Goal: Task Accomplishment & Management: Complete application form

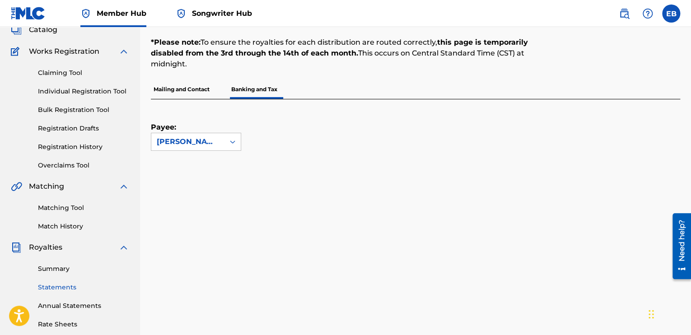
scroll to position [44, 0]
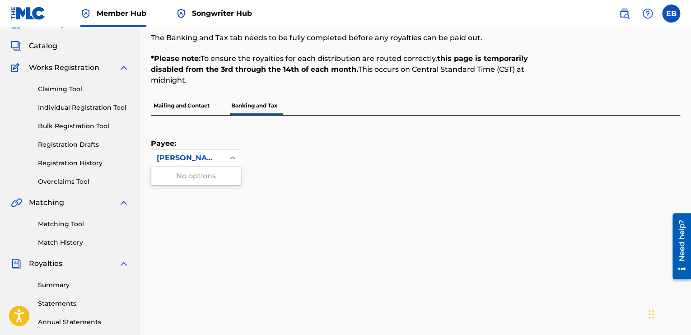
click at [225, 162] on div at bounding box center [233, 158] width 16 height 16
click at [226, 159] on div at bounding box center [233, 158] width 16 height 16
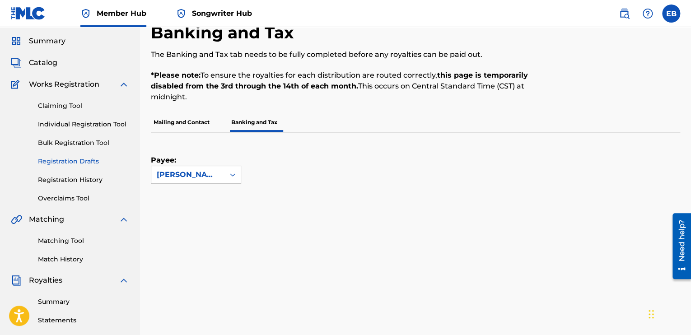
scroll to position [0, 0]
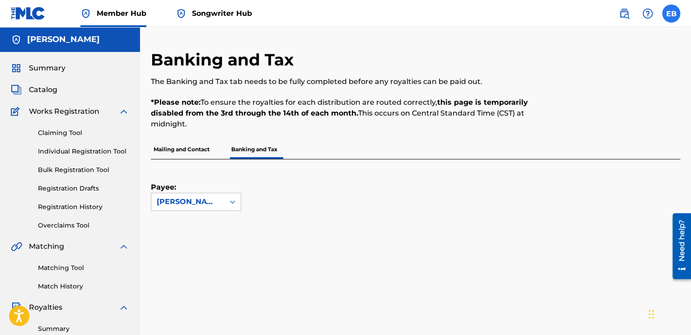
click at [679, 14] on label at bounding box center [671, 14] width 18 height 18
click at [671, 14] on input "EB Emmanuel Bassey eltrapsupreme@gmail.com Notification Preferences Profile Log…" at bounding box center [671, 14] width 0 height 0
click at [188, 150] on p "Mailing and Contact" at bounding box center [181, 149] width 61 height 19
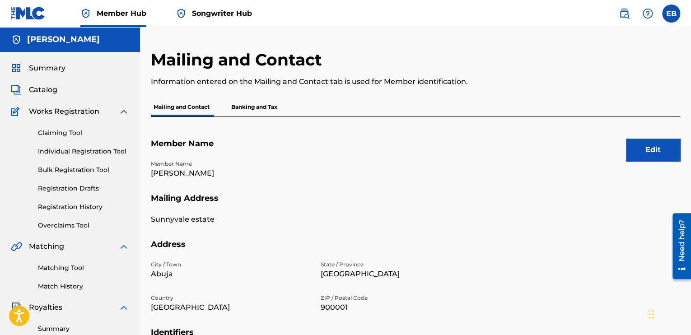
click at [225, 14] on span "Songwriter Hub" at bounding box center [222, 13] width 60 height 10
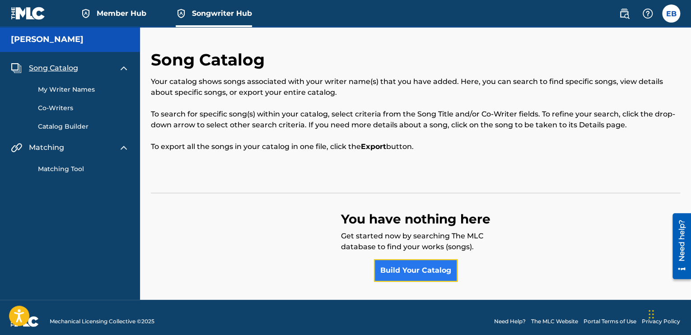
click at [406, 266] on link "Build Your Catalog" at bounding box center [416, 270] width 84 height 23
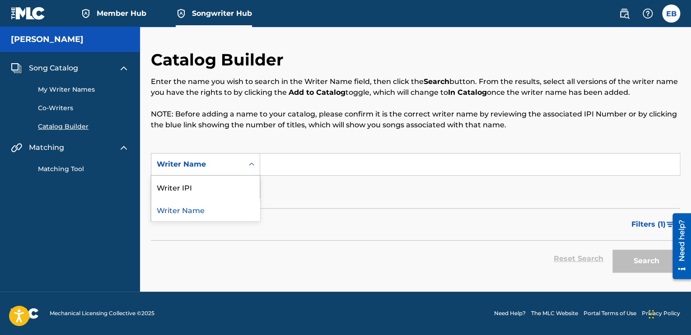
click at [233, 162] on div "Writer Name" at bounding box center [197, 164] width 81 height 11
click at [211, 209] on div "Writer Name" at bounding box center [205, 209] width 108 height 23
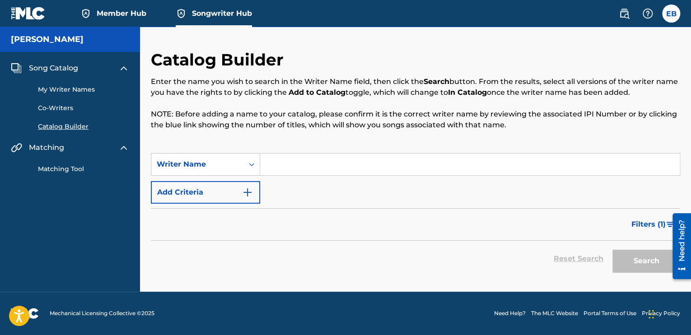
click at [281, 166] on input "Search Form" at bounding box center [470, 165] width 420 height 22
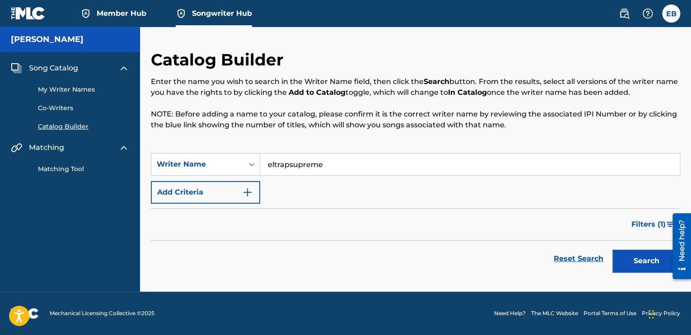
click at [303, 186] on div "SearchWithCriteria3be971f4-efef-429c-a748-d3e7b8f480d0 Writer Name eltrapsuprem…" at bounding box center [415, 178] width 529 height 51
click at [232, 188] on button "Add Criteria" at bounding box center [205, 192] width 109 height 23
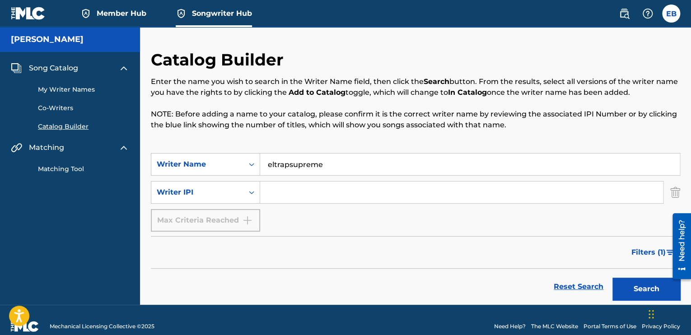
scroll to position [13, 0]
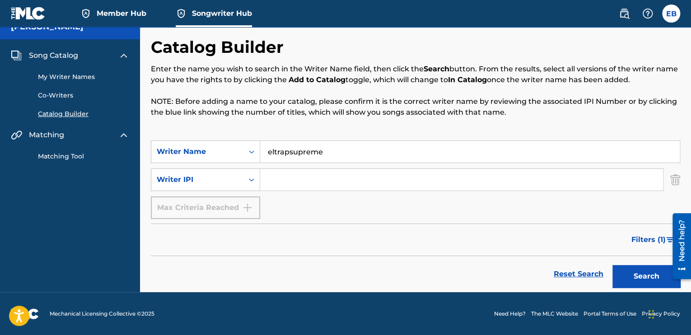
click at [668, 278] on div at bounding box center [678, 246] width 25 height 73
click at [648, 279] on button "Search" at bounding box center [647, 276] width 68 height 23
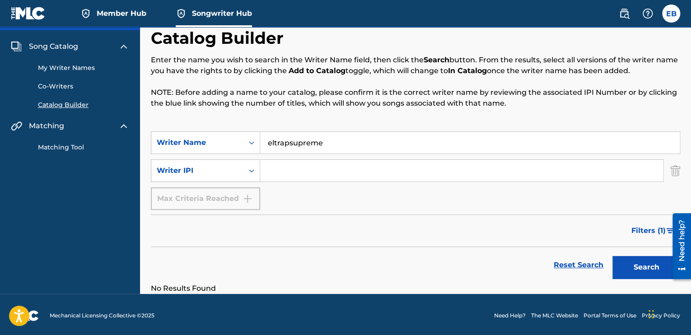
scroll to position [23, 0]
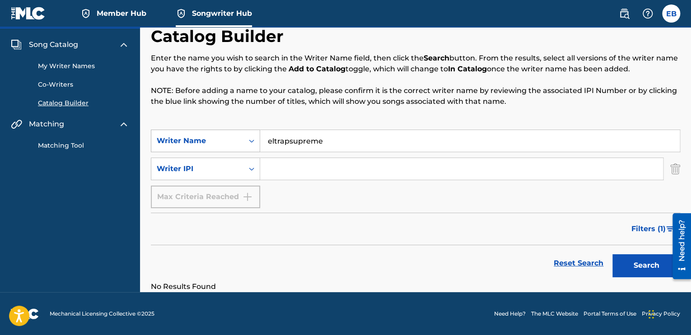
drag, startPoint x: 322, startPoint y: 140, endPoint x: 245, endPoint y: 136, distance: 76.9
click at [245, 136] on div "SearchWithCriteria3be971f4-efef-429c-a748-d3e7b8f480d0 Writer Name eltrapsupreme" at bounding box center [415, 141] width 529 height 23
type input "[PERSON_NAME]"
click at [630, 258] on button "Search" at bounding box center [647, 265] width 68 height 23
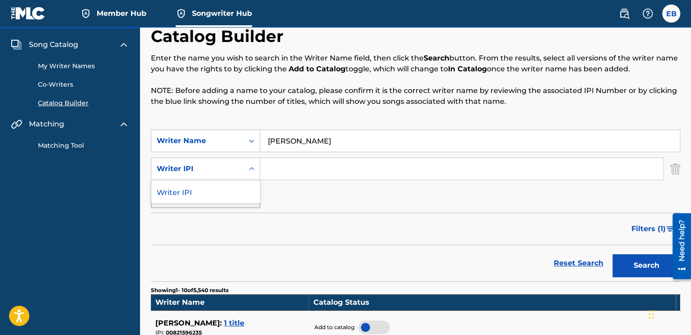
click at [243, 169] on div "Writer IPI" at bounding box center [197, 168] width 92 height 17
click at [73, 65] on link "My Writer Names" at bounding box center [83, 65] width 91 height 9
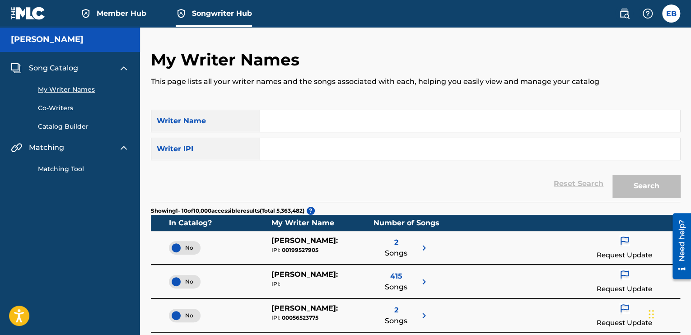
click at [296, 123] on input "Search Form" at bounding box center [470, 121] width 420 height 22
type input "eltrapsupreme"
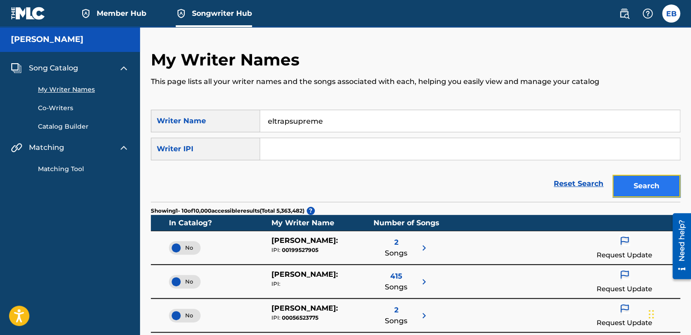
click at [641, 179] on button "Search" at bounding box center [647, 186] width 68 height 23
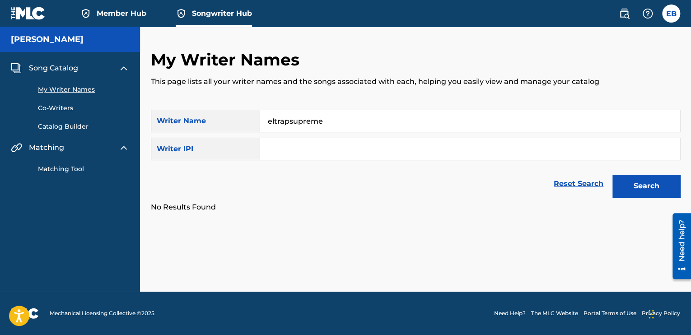
click at [58, 165] on link "Matching Tool" at bounding box center [83, 168] width 91 height 9
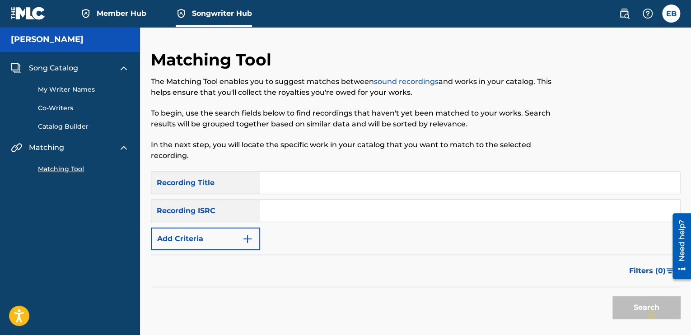
click at [278, 181] on input "Search Form" at bounding box center [470, 183] width 420 height 22
click at [274, 184] on input "Search Form" at bounding box center [470, 183] width 420 height 22
type input "I"
type input "Slaughter"
click at [613, 296] on button "Search" at bounding box center [647, 307] width 68 height 23
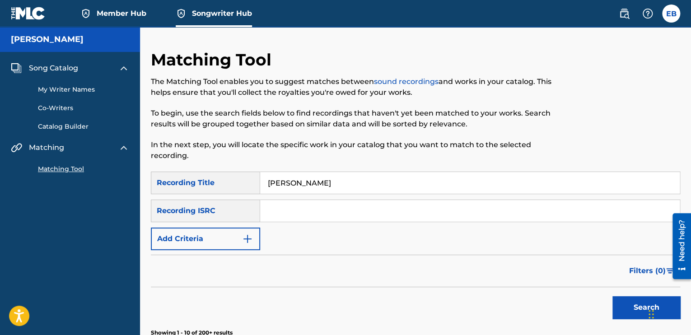
click at [307, 213] on input "Search Form" at bounding box center [470, 211] width 420 height 22
paste input "SE5752476714"
type input "SE5752476714"
click at [622, 305] on button "Search" at bounding box center [647, 307] width 68 height 23
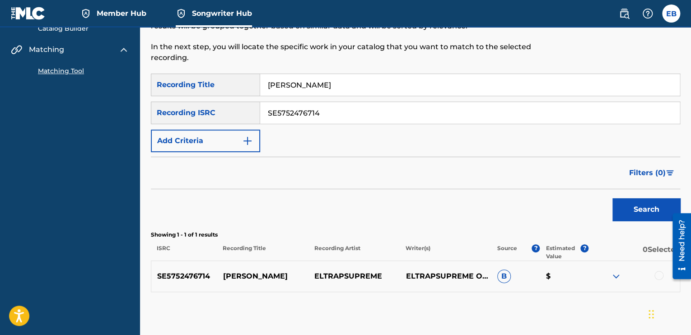
scroll to position [143, 0]
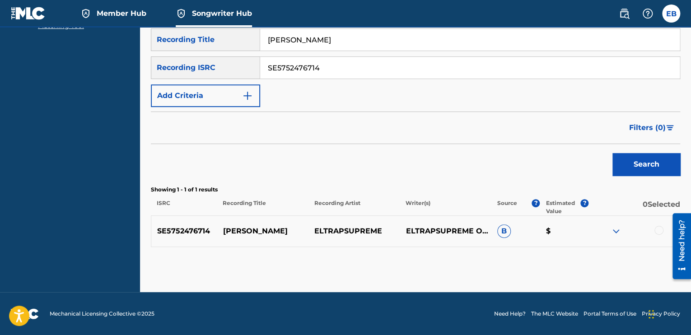
click at [548, 230] on p "$" at bounding box center [564, 231] width 49 height 11
click at [618, 233] on img at bounding box center [616, 231] width 11 height 11
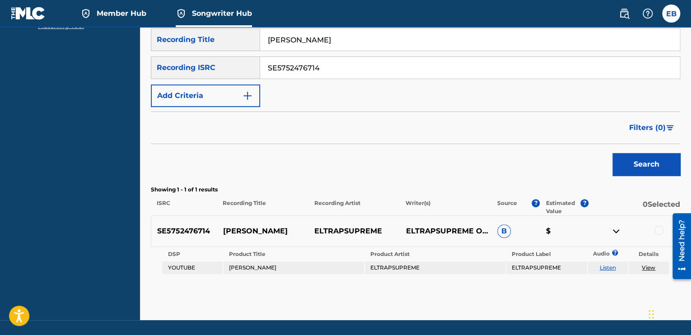
scroll to position [171, 0]
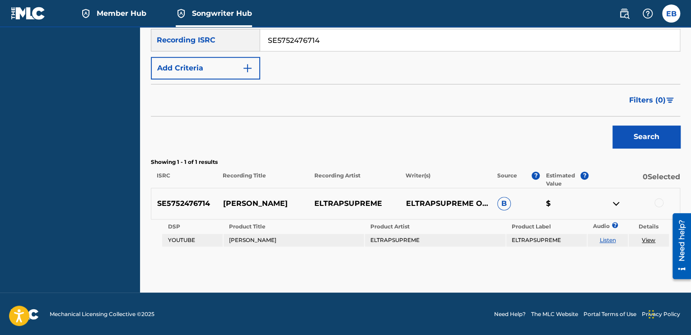
click at [648, 240] on link "View" at bounding box center [649, 240] width 14 height 7
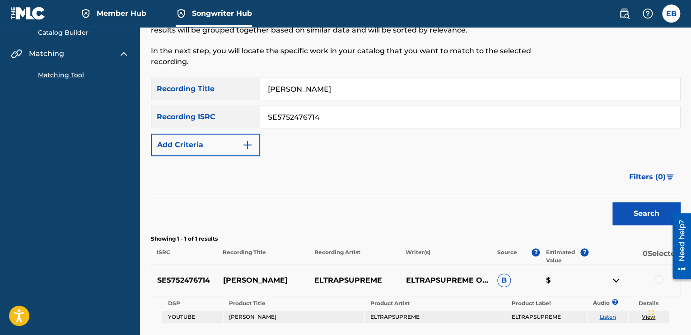
scroll to position [0, 0]
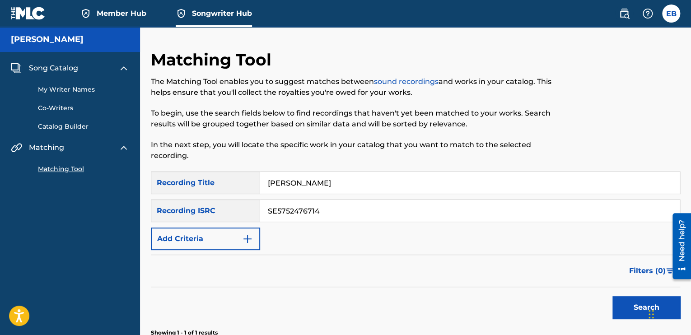
click at [111, 10] on span "Member Hub" at bounding box center [122, 13] width 50 height 10
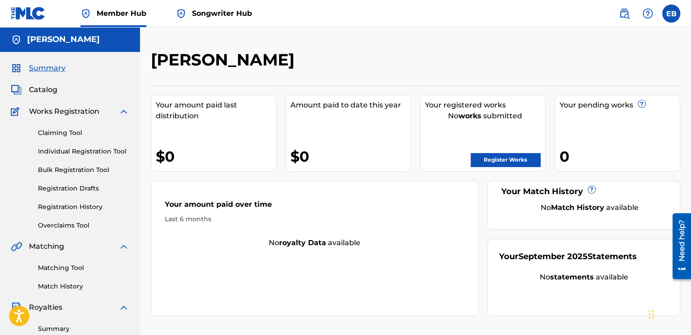
click at [82, 35] on h5 "[PERSON_NAME]" at bounding box center [63, 39] width 73 height 10
click at [483, 160] on link "Register Works" at bounding box center [506, 160] width 70 height 14
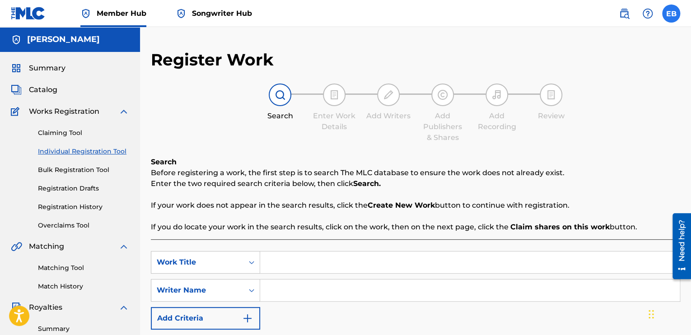
click at [666, 14] on label at bounding box center [671, 14] width 18 height 18
click at [671, 14] on input "EB Emmanuel Bassey eltrapsupreme@gmail.com Notification Preferences Profile Log…" at bounding box center [671, 14] width 0 height 0
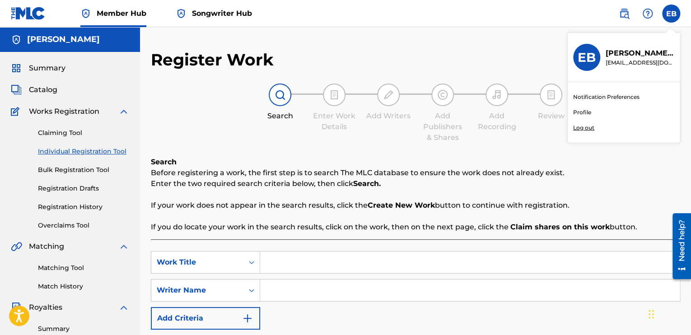
click at [458, 64] on div "Register Work Search Enter Work Details Add Writers Add Publishers & Shares Add…" at bounding box center [415, 223] width 529 height 347
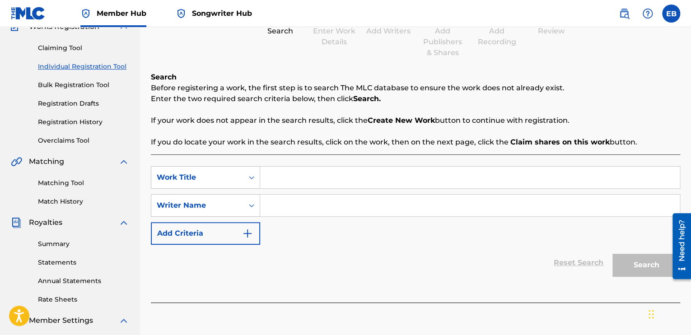
scroll to position [90, 0]
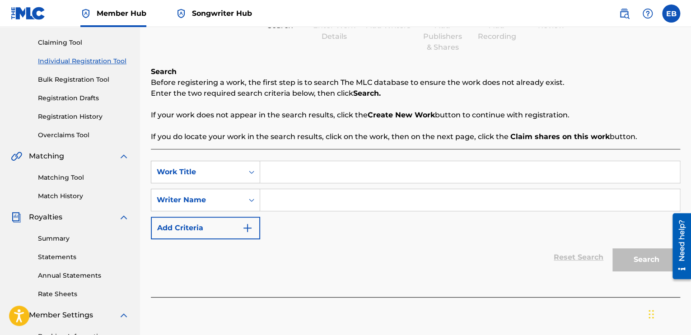
click at [281, 171] on input "Search Form" at bounding box center [470, 172] width 420 height 22
type input "Heartbreak"
click at [292, 202] on input "Search Form" at bounding box center [470, 200] width 420 height 22
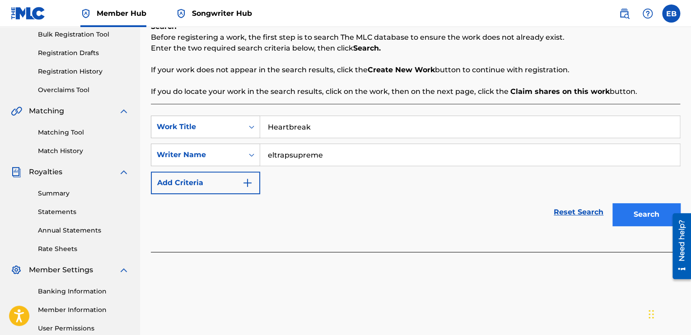
type input "eltrapsupreme"
click at [620, 217] on button "Search" at bounding box center [647, 214] width 68 height 23
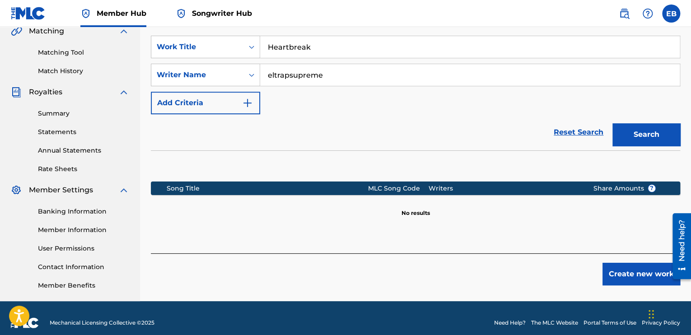
scroll to position [225, 0]
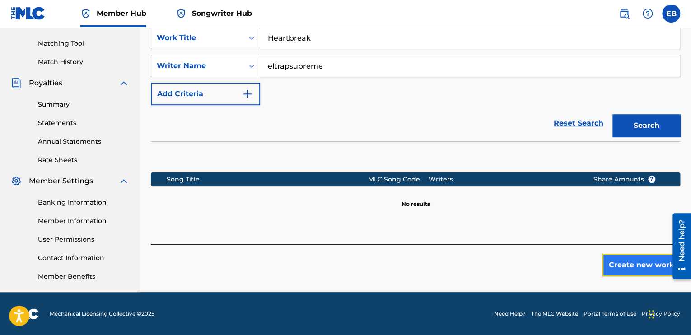
click at [640, 268] on button "Create new work" at bounding box center [642, 265] width 78 height 23
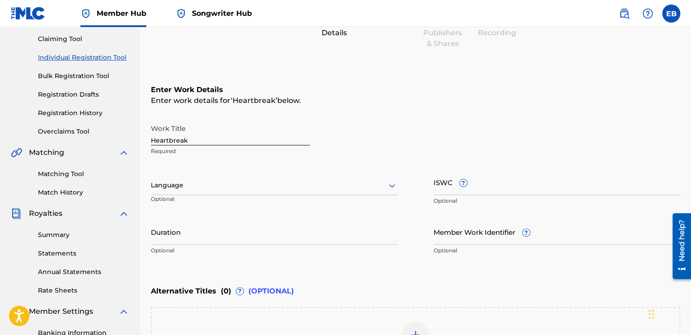
scroll to position [139, 0]
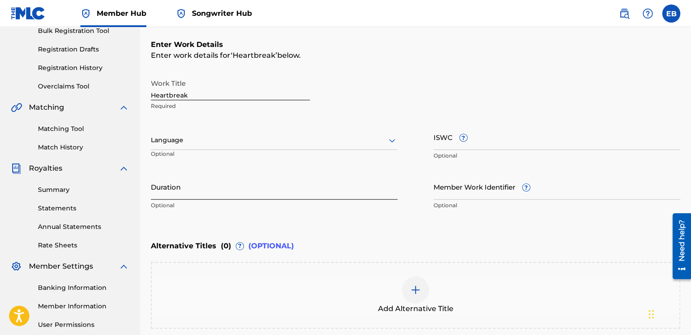
click at [226, 198] on input "Duration" at bounding box center [274, 187] width 247 height 26
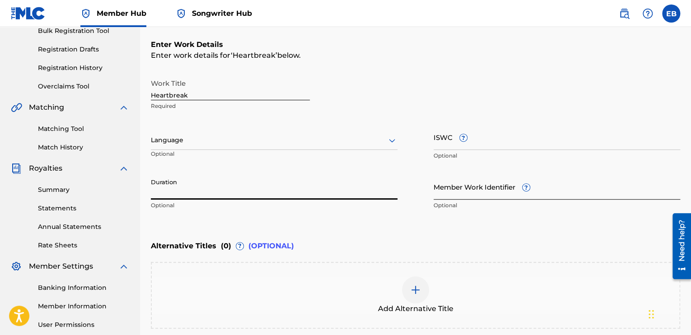
scroll to position [184, 0]
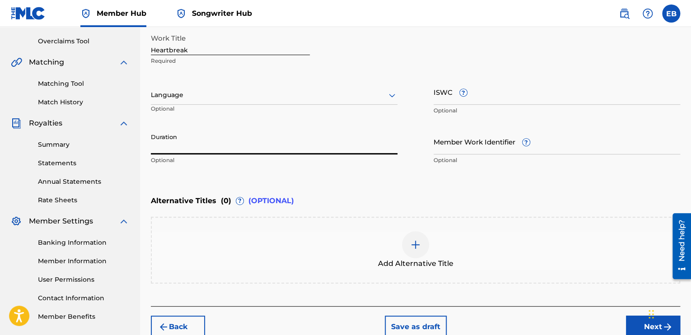
type input "2"
type input "02:42"
click at [449, 147] on input "Member Work Identifier ?" at bounding box center [557, 142] width 247 height 26
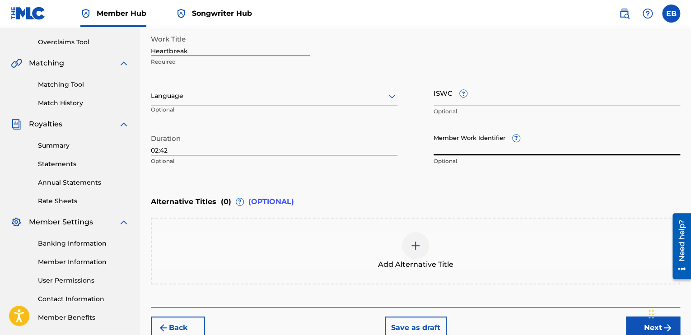
scroll to position [229, 0]
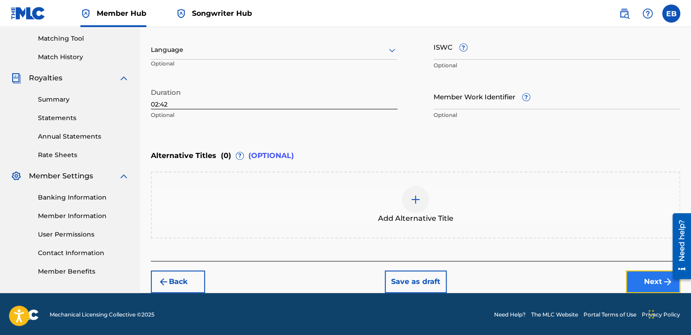
click at [648, 283] on button "Next" at bounding box center [653, 282] width 54 height 23
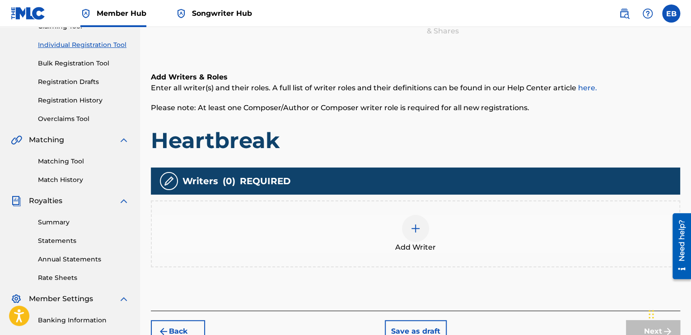
scroll to position [131, 0]
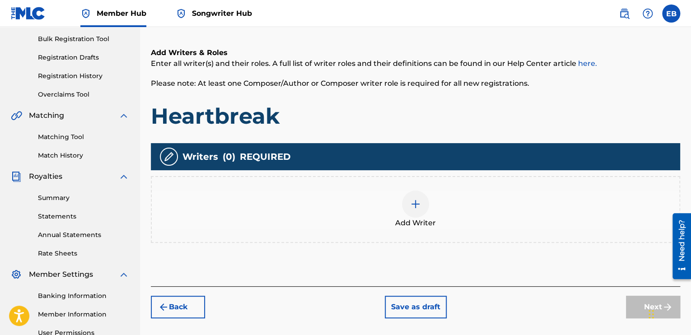
click at [414, 204] on img at bounding box center [415, 204] width 11 height 11
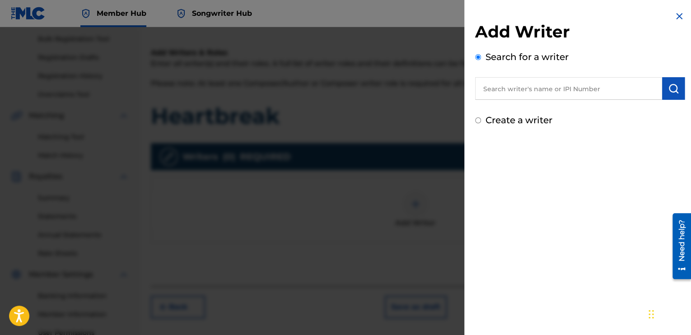
click at [520, 84] on input "text" at bounding box center [568, 88] width 187 height 23
type input "eltrapsupreme"
click at [678, 88] on button "submit" at bounding box center [673, 88] width 23 height 23
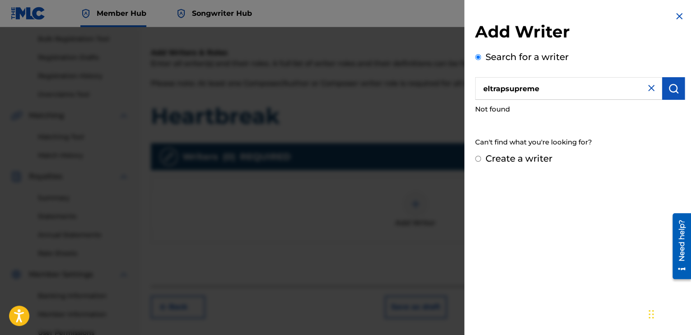
click at [538, 155] on label "Create a writer" at bounding box center [519, 158] width 67 height 11
radio input "true"
click at [481, 156] on input "Create a writer" at bounding box center [478, 159] width 6 height 6
radio input "false"
radio input "true"
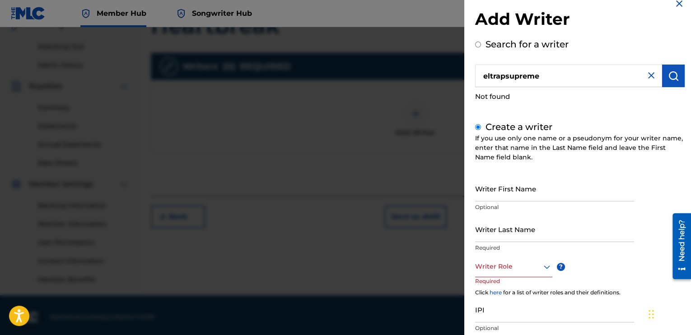
scroll to position [0, 0]
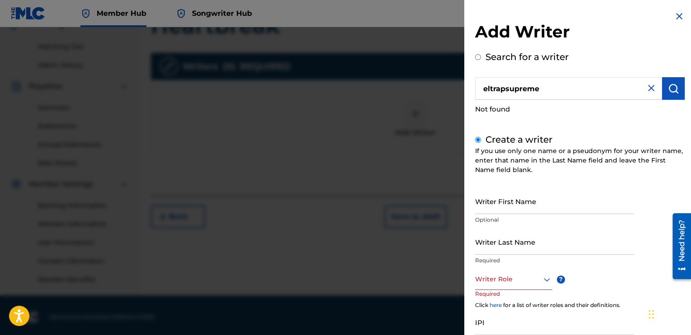
click at [649, 86] on img at bounding box center [651, 88] width 11 height 11
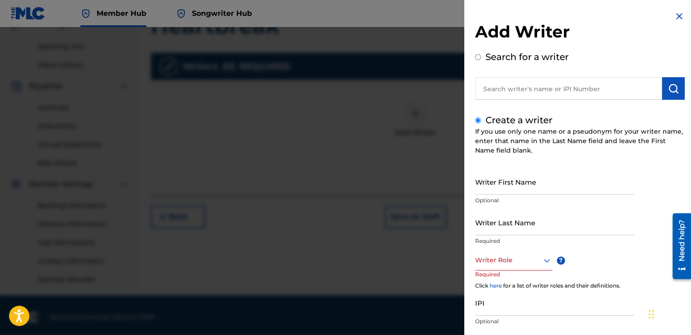
click at [571, 90] on input "text" at bounding box center [568, 88] width 187 height 23
radio input "true"
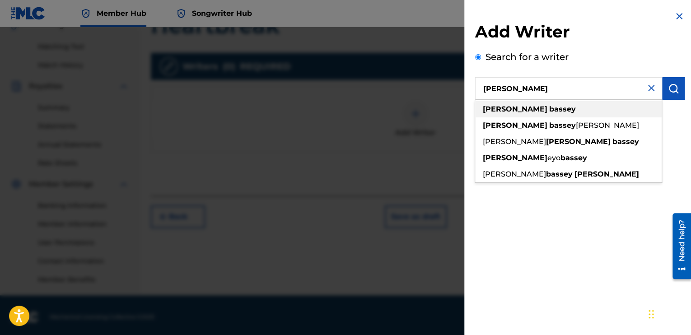
type input "emmanuel bassey"
click at [549, 106] on strong "bassey" at bounding box center [562, 109] width 27 height 9
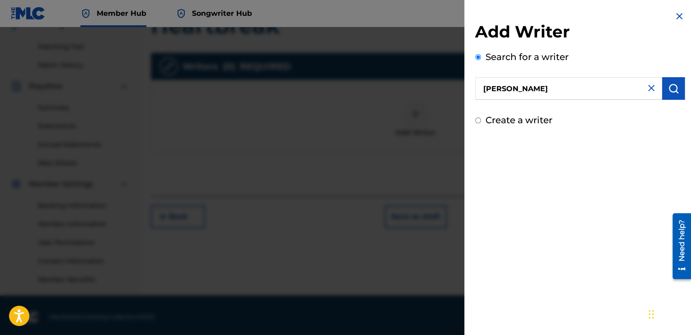
click at [650, 88] on img at bounding box center [651, 88] width 11 height 11
click at [581, 93] on input "text" at bounding box center [568, 88] width 187 height 23
type input "eltrapsupreme"
click at [526, 125] on label "Create a writer" at bounding box center [519, 120] width 67 height 11
radio input "true"
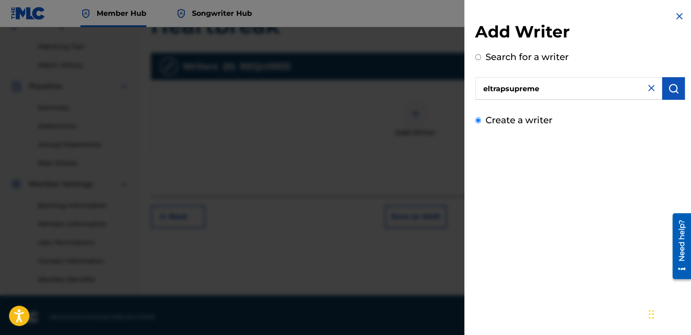
click at [481, 123] on input "Create a writer" at bounding box center [478, 120] width 6 height 6
radio input "false"
radio input "true"
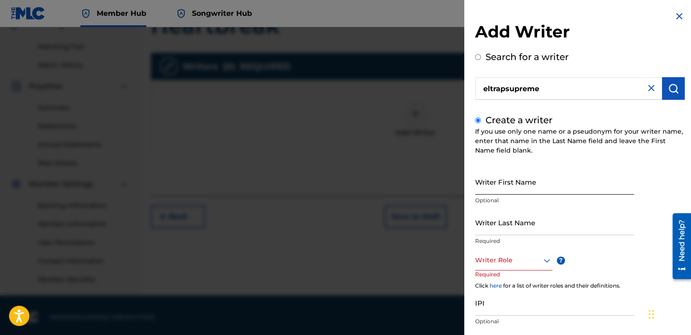
click at [531, 183] on input "Writer First Name" at bounding box center [554, 182] width 159 height 26
type input "[PERSON_NAME]"
type input "Bassey"
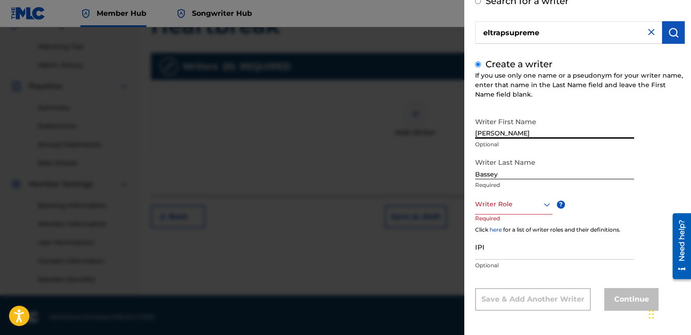
scroll to position [225, 0]
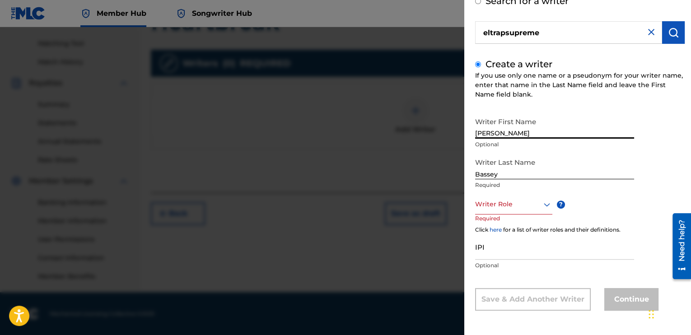
click at [530, 206] on div at bounding box center [513, 204] width 77 height 11
click at [616, 185] on p "Required" at bounding box center [554, 185] width 159 height 8
drag, startPoint x: 535, startPoint y: 126, endPoint x: 539, endPoint y: 121, distance: 6.1
click at [536, 124] on input "[PERSON_NAME]" at bounding box center [554, 126] width 159 height 26
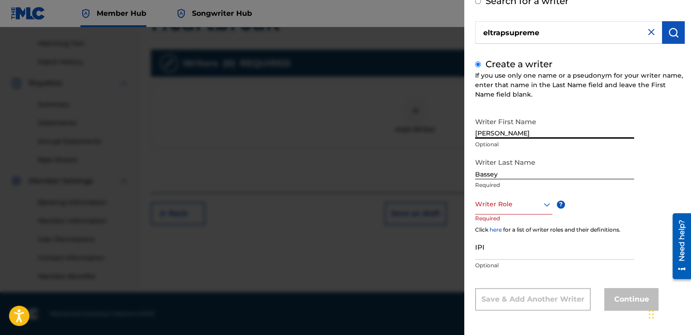
click at [491, 194] on div "Writer Role" at bounding box center [513, 204] width 77 height 20
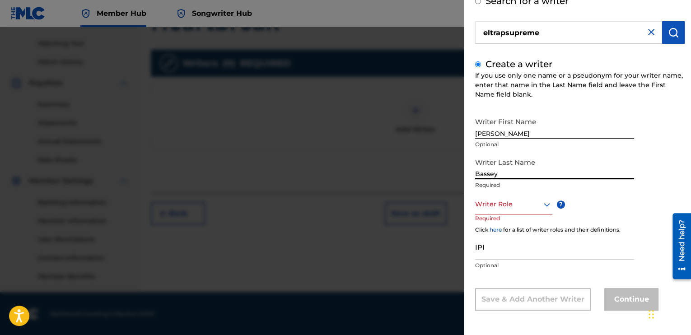
drag, startPoint x: 507, startPoint y: 178, endPoint x: 385, endPoint y: 130, distance: 131.2
click at [389, 131] on div "Add Writer Search for a writer eltrapsupreme Create a writer If you use only on…" at bounding box center [345, 181] width 691 height 308
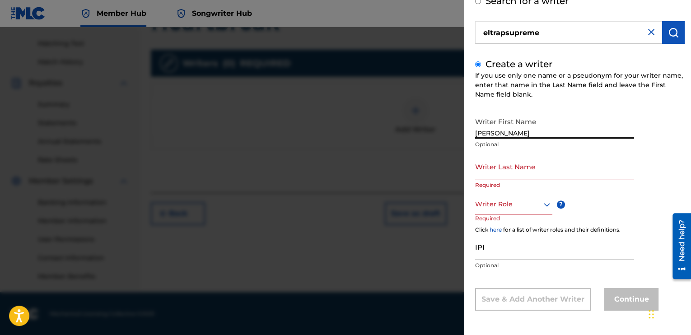
drag, startPoint x: 519, startPoint y: 130, endPoint x: 353, endPoint y: 87, distance: 171.3
click at [360, 88] on div "Add Writer Search for a writer eltrapsupreme Create a writer If you use only on…" at bounding box center [345, 181] width 691 height 308
click at [524, 110] on div "Create a writer If you use only one name or a pseudonym for your writer name, e…" at bounding box center [580, 183] width 210 height 253
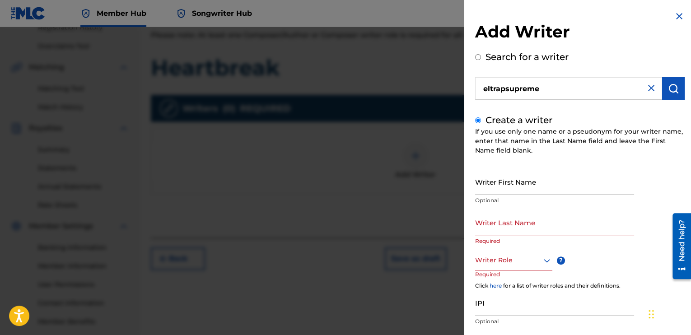
scroll to position [45, 0]
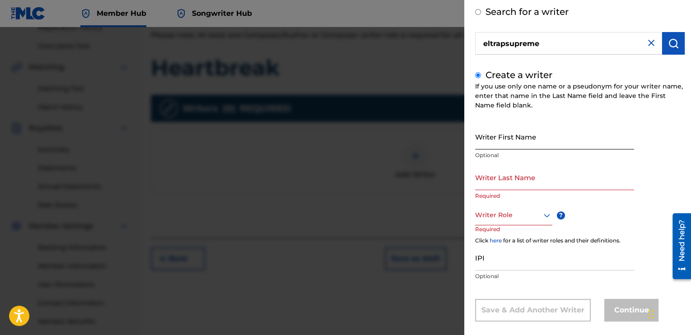
click at [503, 135] on input "Writer First Name" at bounding box center [554, 137] width 159 height 26
type input "[PERSON_NAME]"
type input "Bassey"
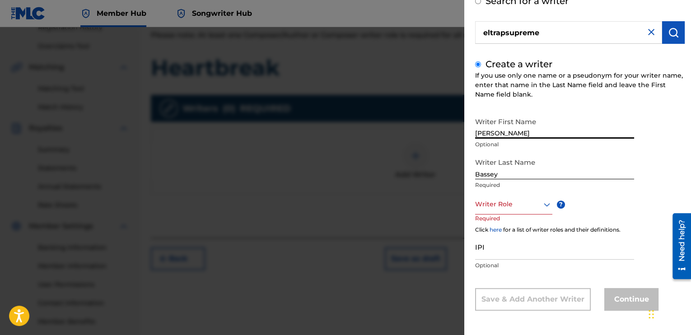
scroll to position [56, 0]
click at [501, 211] on div "Writer Role" at bounding box center [513, 204] width 77 height 20
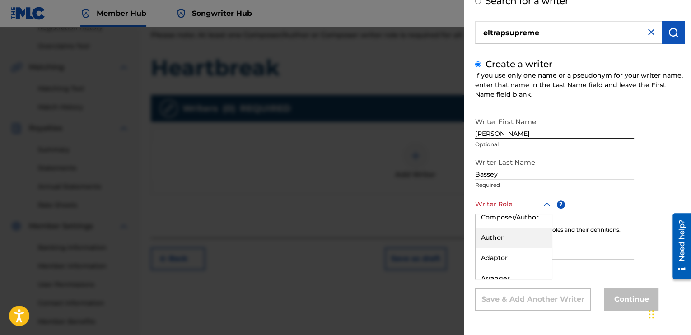
scroll to position [0, 0]
click at [515, 229] on div "Composer/Author" at bounding box center [514, 225] width 76 height 20
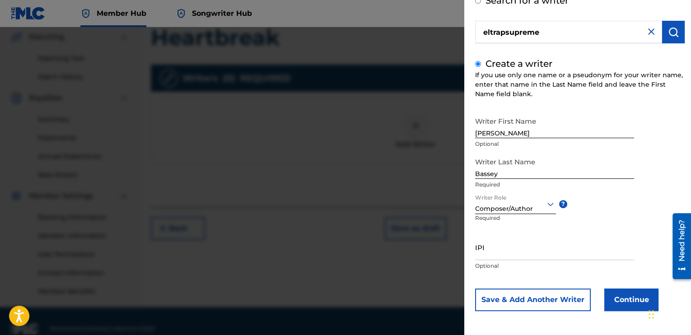
scroll to position [225, 0]
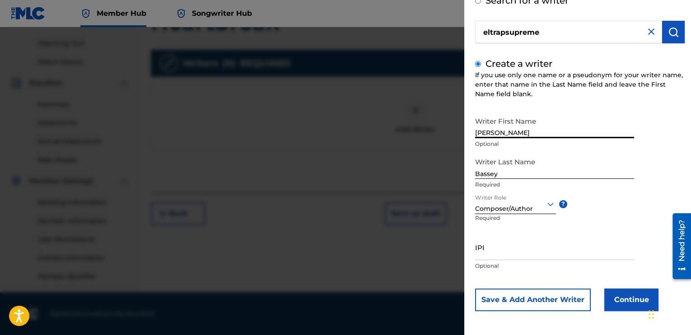
click at [520, 128] on input "[PERSON_NAME]" at bounding box center [554, 125] width 159 height 26
drag, startPoint x: 520, startPoint y: 128, endPoint x: 407, endPoint y: 126, distance: 113.9
click at [407, 126] on div "Add Writer Search for a writer eltrapsupreme Create a writer If you use only on…" at bounding box center [345, 181] width 691 height 308
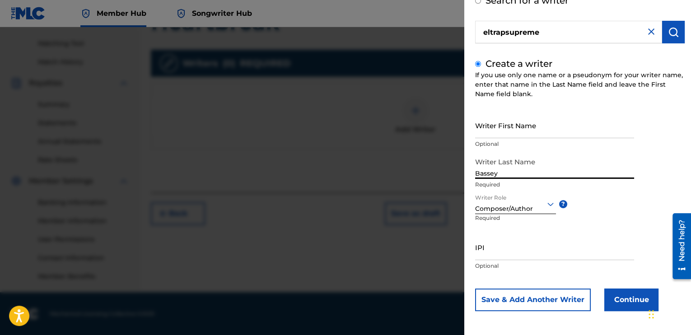
drag, startPoint x: 502, startPoint y: 171, endPoint x: 457, endPoint y: 166, distance: 45.9
click at [480, 170] on input "Bassey" at bounding box center [554, 166] width 159 height 26
type input "B"
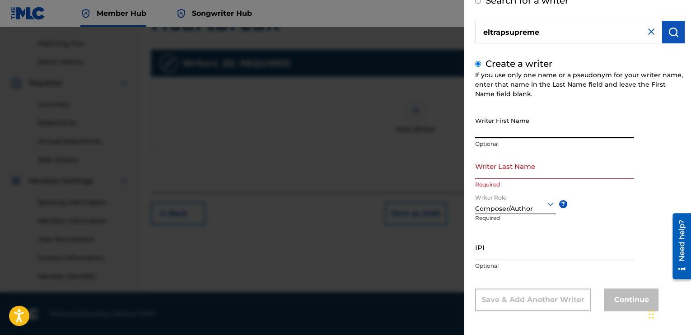
click at [530, 131] on input "Writer First Name" at bounding box center [554, 125] width 159 height 26
type input "el"
click at [615, 105] on div "Create a writer If you use only one name or a pseudonym for your writer name, e…" at bounding box center [580, 184] width 210 height 254
click at [511, 132] on input "el" at bounding box center [554, 125] width 159 height 26
drag, startPoint x: 558, startPoint y: 31, endPoint x: 430, endPoint y: 8, distance: 130.3
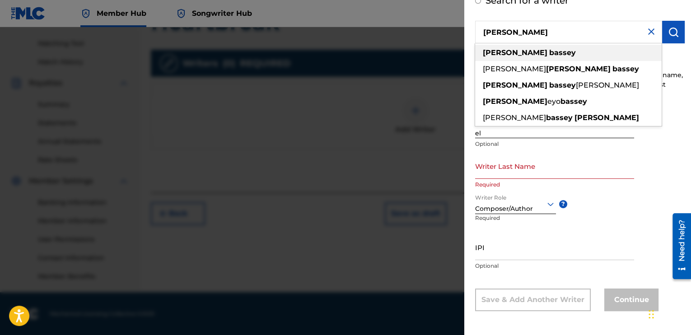
type input "Emmanuel bassey"
click at [517, 54] on strong "emmanuel" at bounding box center [515, 52] width 65 height 9
radio input "true"
type input "emmanuel bassey"
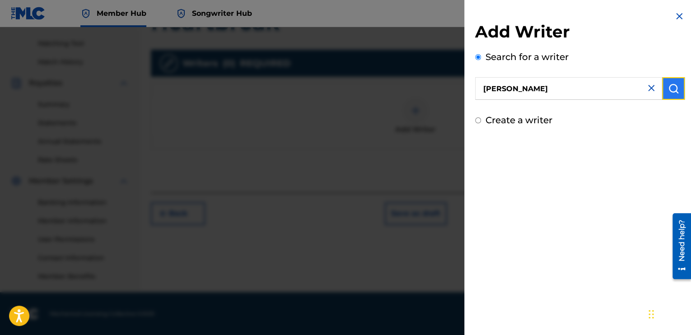
click at [672, 91] on img "submit" at bounding box center [673, 88] width 11 height 11
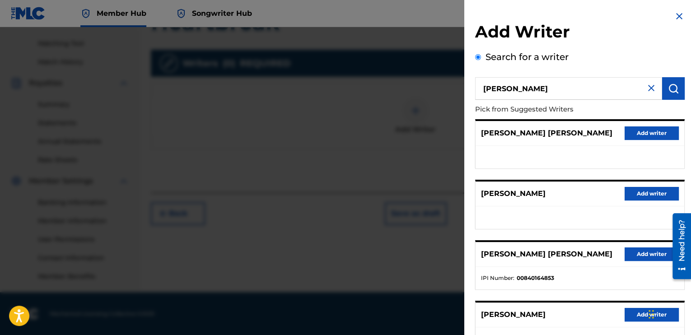
click at [646, 88] on img at bounding box center [651, 88] width 11 height 11
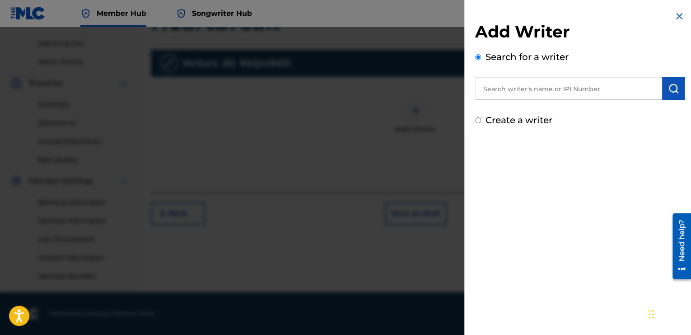
click at [503, 119] on label "Create a writer" at bounding box center [519, 120] width 67 height 11
radio input "true"
click at [481, 119] on input "Create a writer" at bounding box center [478, 120] width 6 height 6
radio input "false"
radio input "true"
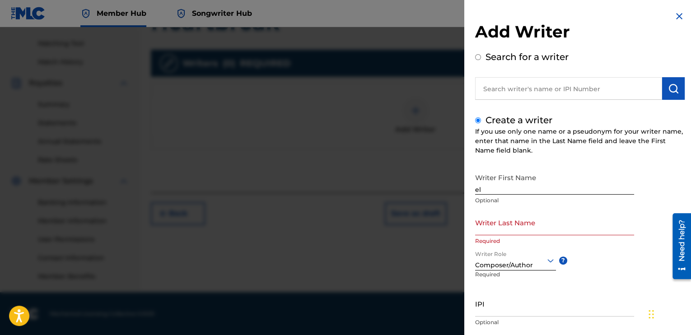
scroll to position [56, 0]
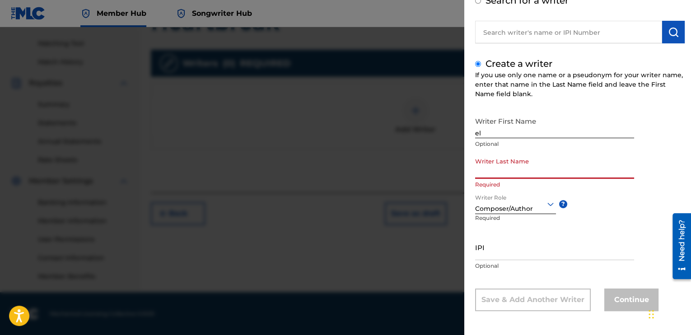
click at [520, 173] on input "Writer Last Name" at bounding box center [554, 166] width 159 height 26
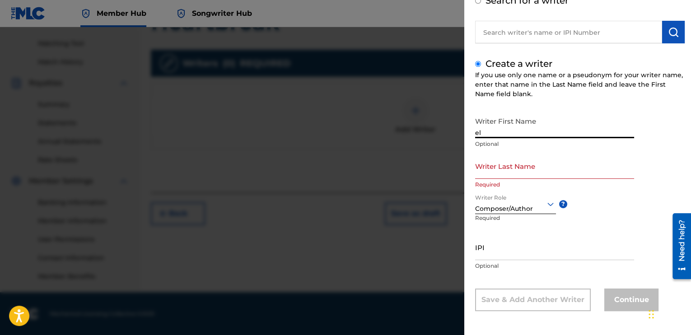
click at [498, 130] on input "el" at bounding box center [554, 125] width 159 height 26
drag, startPoint x: 498, startPoint y: 130, endPoint x: 408, endPoint y: 117, distance: 90.9
click at [408, 117] on div "Add Writer Search for a writer Create a writer If you use only one name or a ps…" at bounding box center [345, 181] width 691 height 308
click at [501, 135] on input "Writer First Name" at bounding box center [554, 125] width 159 height 26
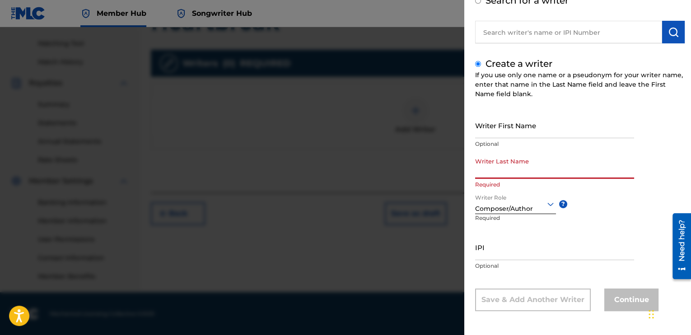
click at [483, 173] on input "Writer Last Name" at bounding box center [554, 166] width 159 height 26
type input "eltrapsupreme"
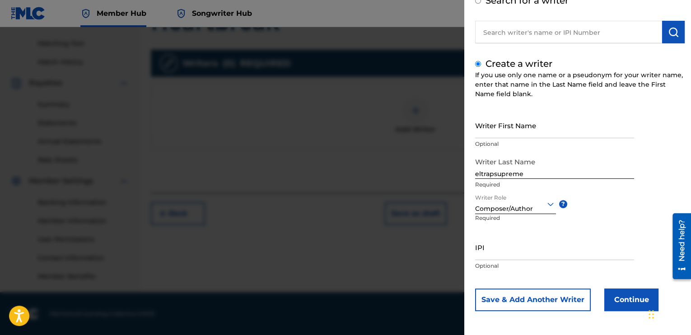
click at [597, 33] on input "text" at bounding box center [568, 32] width 187 height 23
radio input "true"
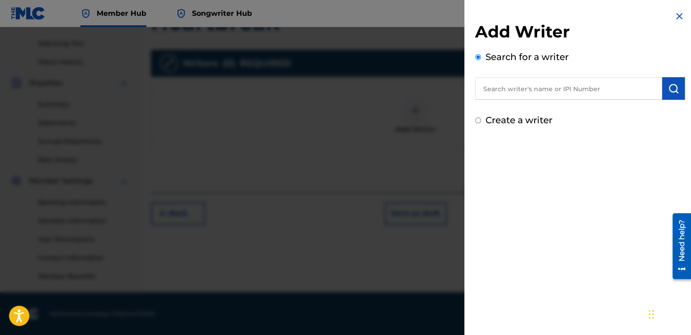
click at [514, 126] on div "Create a writer" at bounding box center [580, 120] width 210 height 14
click at [518, 117] on label "Create a writer" at bounding box center [519, 120] width 67 height 11
radio input "true"
click at [481, 117] on input "Create a writer" at bounding box center [478, 120] width 6 height 6
radio input "false"
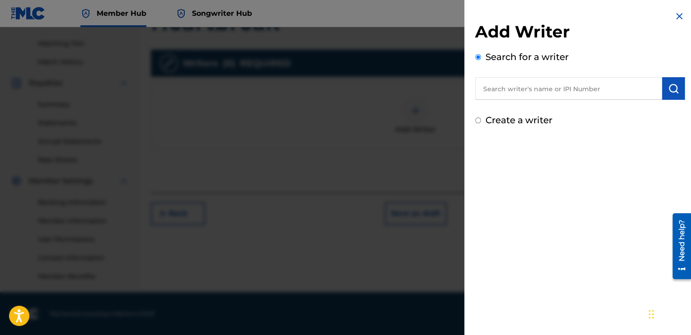
radio input "true"
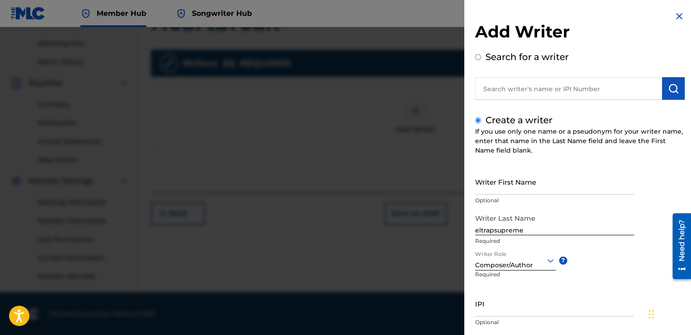
click at [549, 95] on input "text" at bounding box center [568, 88] width 187 height 23
radio input "true"
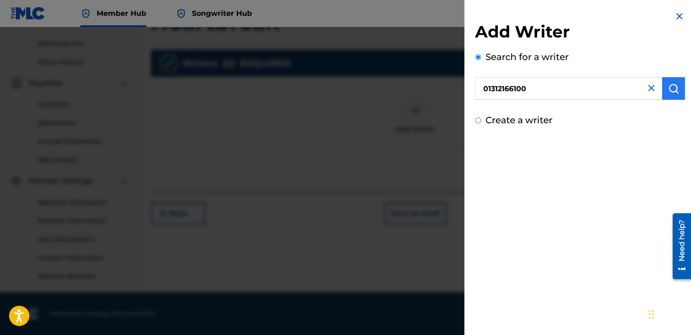
type input "01312166100"
click at [674, 90] on img "submit" at bounding box center [673, 88] width 11 height 11
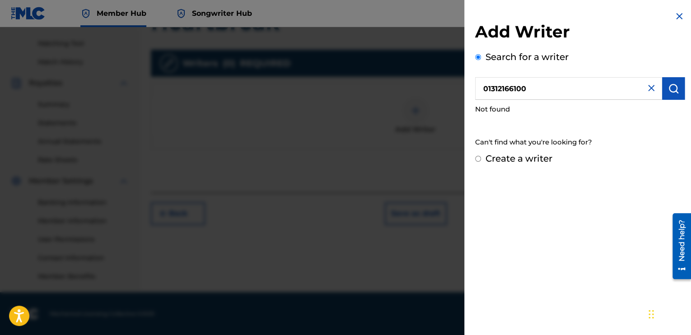
click at [537, 83] on input "01312166100" at bounding box center [568, 88] width 187 height 23
click at [481, 161] on div "Create a writer" at bounding box center [580, 159] width 210 height 14
click at [479, 158] on input "Create a writer" at bounding box center [478, 159] width 6 height 6
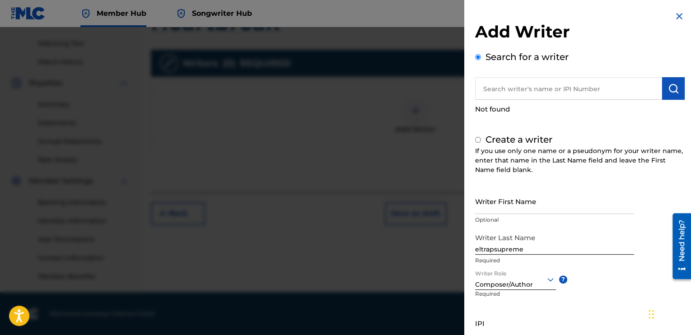
radio input "false"
radio input "true"
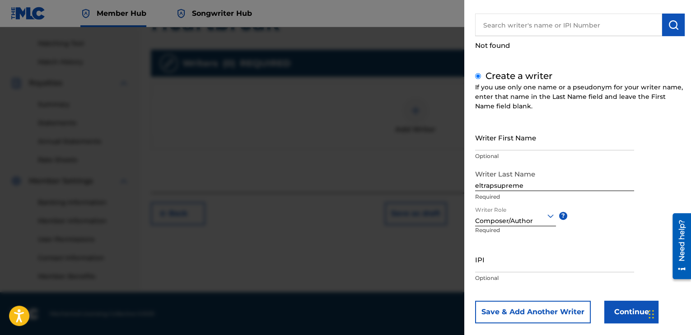
scroll to position [76, 0]
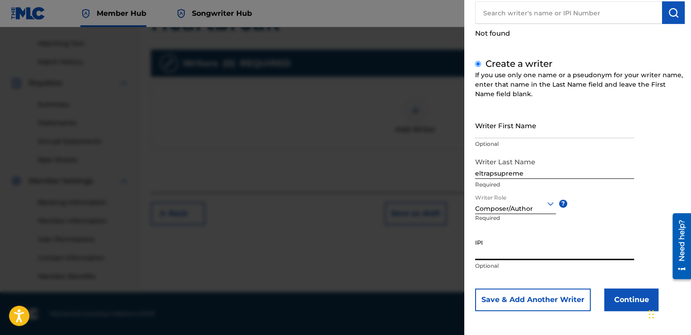
click at [503, 250] on input "IPI" at bounding box center [554, 247] width 159 height 26
paste input "01312166100"
type input "01312166100"
click at [613, 297] on button "Continue" at bounding box center [631, 300] width 54 height 23
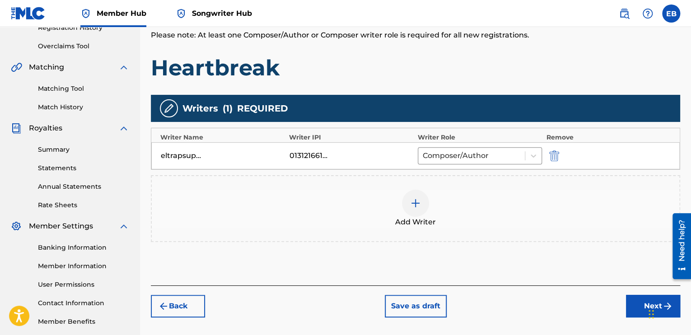
scroll to position [225, 0]
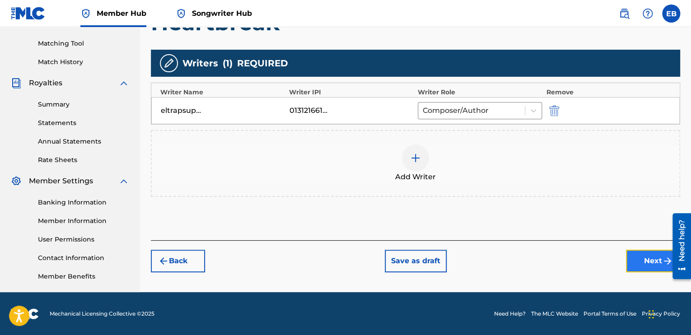
click at [645, 260] on button "Next" at bounding box center [653, 261] width 54 height 23
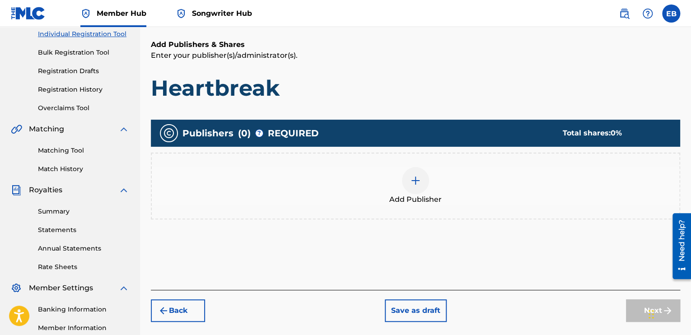
scroll to position [131, 0]
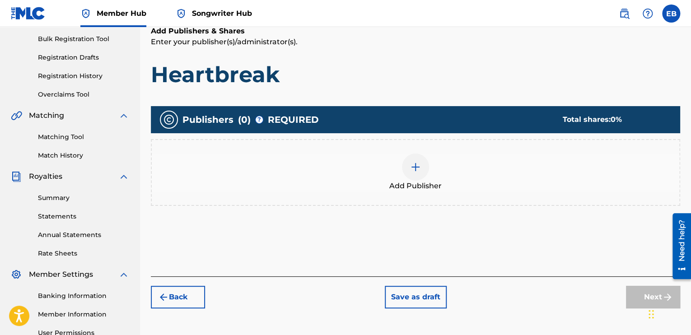
click at [411, 173] on div at bounding box center [415, 167] width 27 height 27
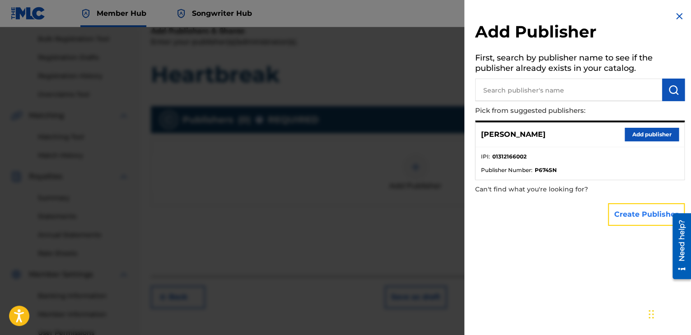
click at [631, 214] on button "Create Publisher" at bounding box center [646, 214] width 77 height 23
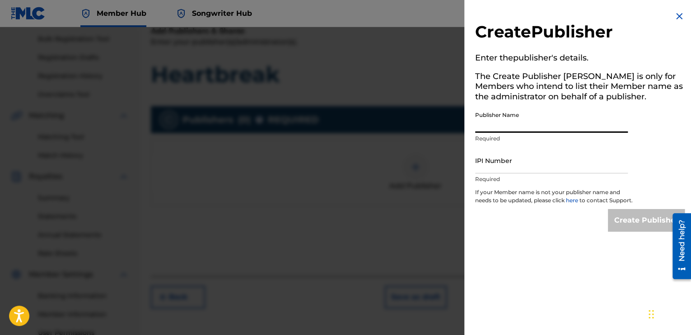
click at [521, 128] on input "Publisher Name" at bounding box center [551, 120] width 153 height 26
type input "ELTRAPSUPREME"
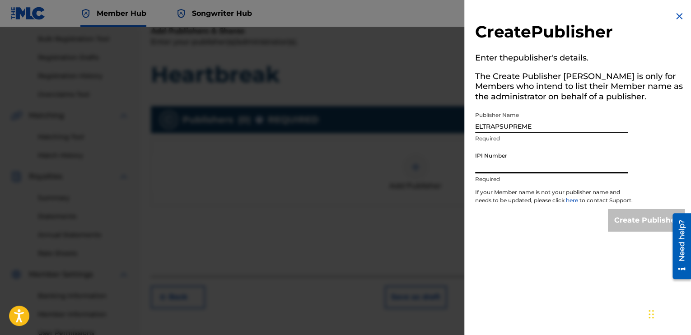
click at [541, 160] on input "IPI Number" at bounding box center [551, 161] width 153 height 26
paste input "100"
type input "01312166100"
click at [636, 227] on input "Create Publisher" at bounding box center [646, 220] width 77 height 23
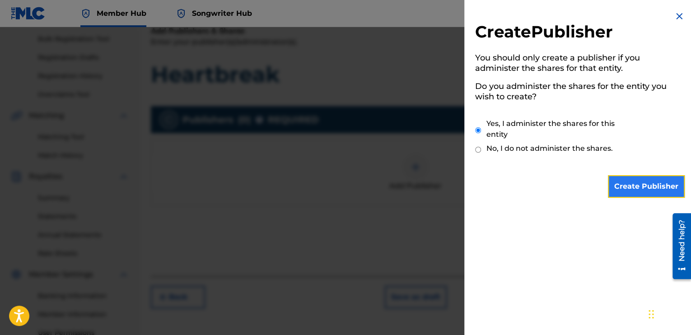
click at [644, 182] on input "Create Publisher" at bounding box center [646, 186] width 77 height 23
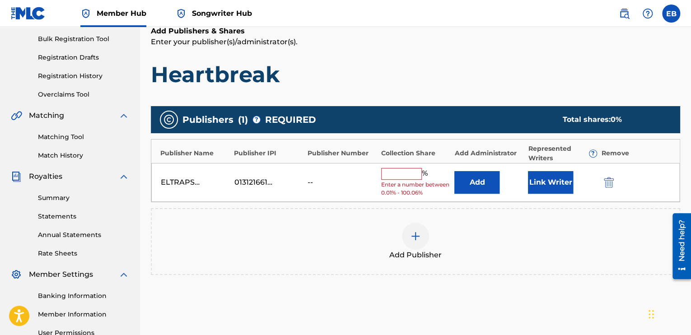
click at [391, 175] on input "text" at bounding box center [401, 174] width 41 height 12
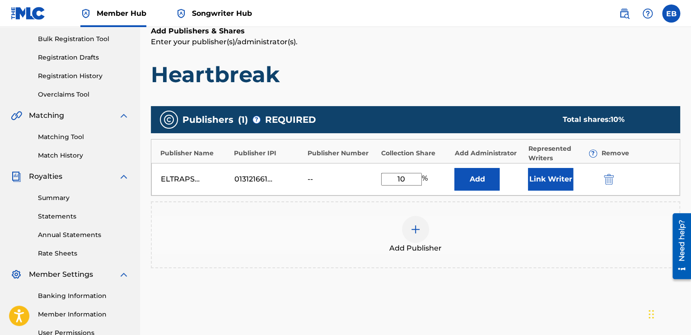
type input "1"
type input "100.06"
click at [477, 211] on div "Add Publisher" at bounding box center [415, 234] width 529 height 67
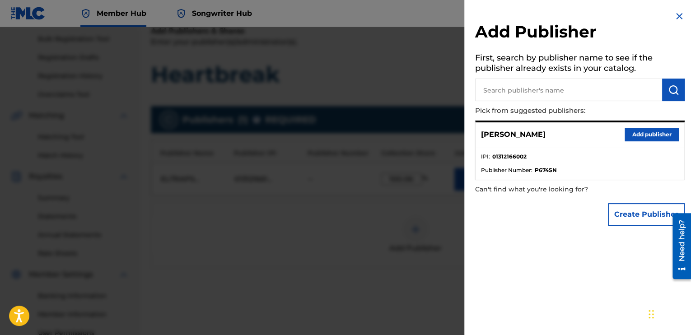
click at [409, 196] on div at bounding box center [345, 194] width 691 height 335
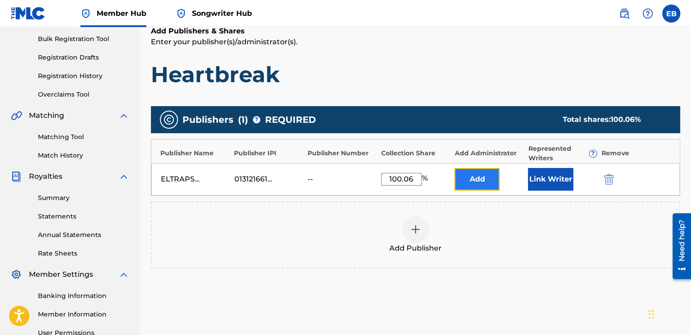
click at [468, 179] on button "Add" at bounding box center [476, 179] width 45 height 23
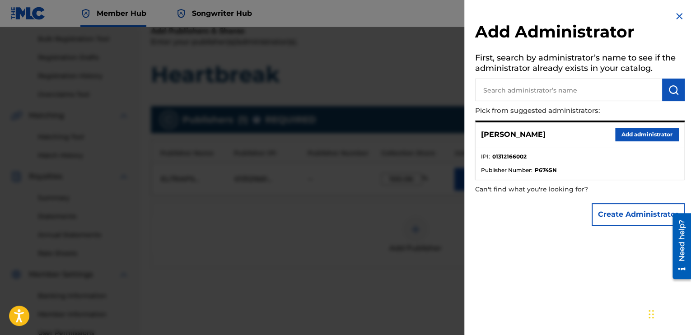
click at [379, 215] on div at bounding box center [345, 194] width 691 height 335
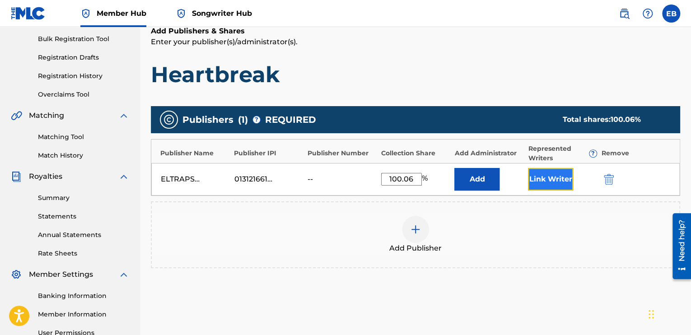
click at [535, 178] on button "Link Writer" at bounding box center [550, 179] width 45 height 23
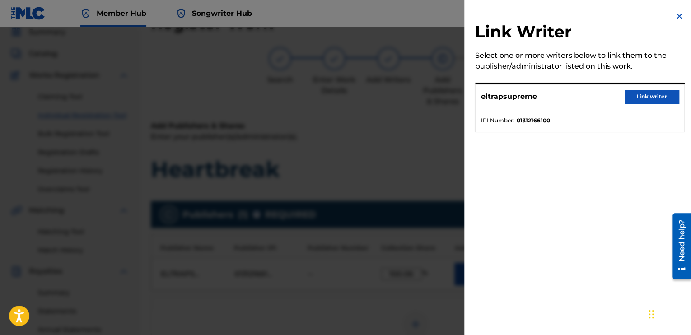
scroll to position [90, 0]
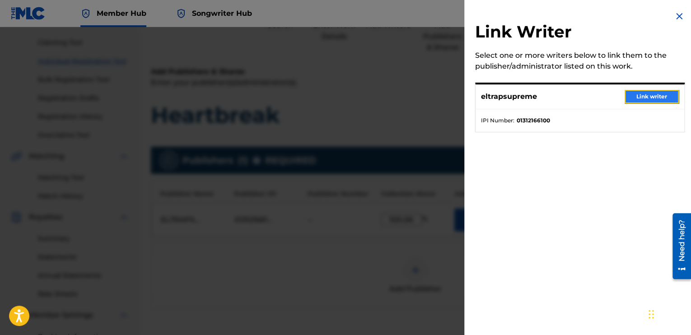
click at [654, 99] on button "Link writer" at bounding box center [652, 97] width 54 height 14
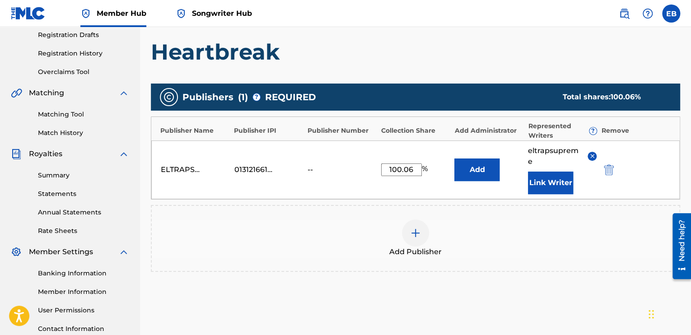
scroll to position [181, 0]
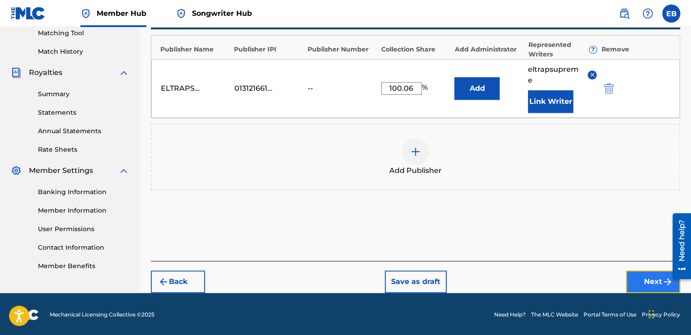
click at [634, 282] on button "Next" at bounding box center [653, 282] width 54 height 23
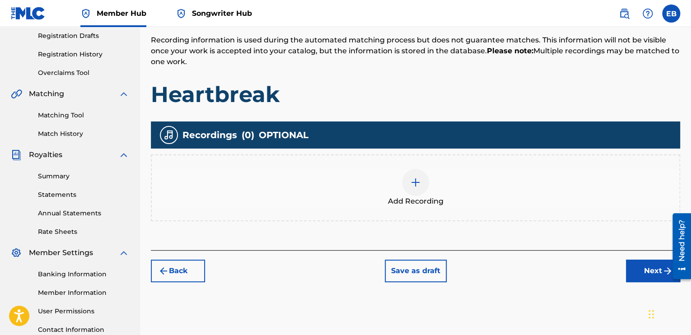
scroll to position [221, 0]
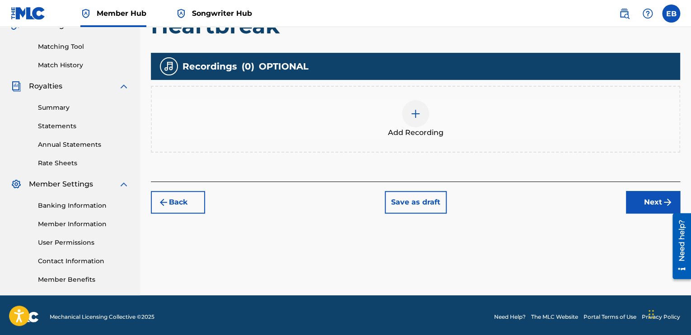
click at [414, 113] on img at bounding box center [415, 113] width 11 height 11
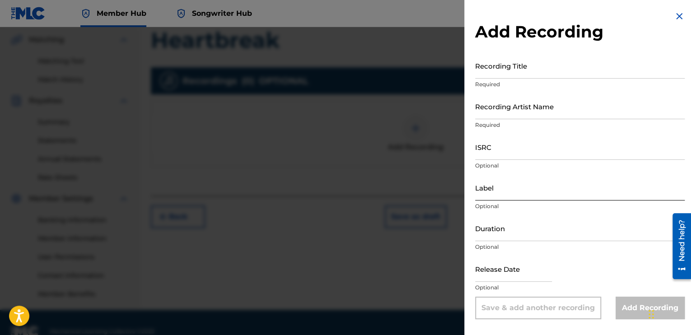
scroll to position [225, 0]
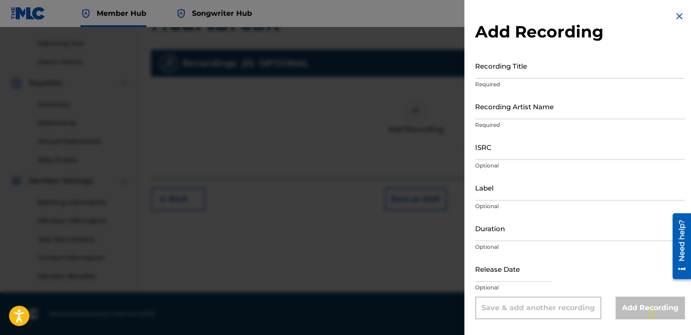
click at [384, 140] on div at bounding box center [345, 194] width 691 height 335
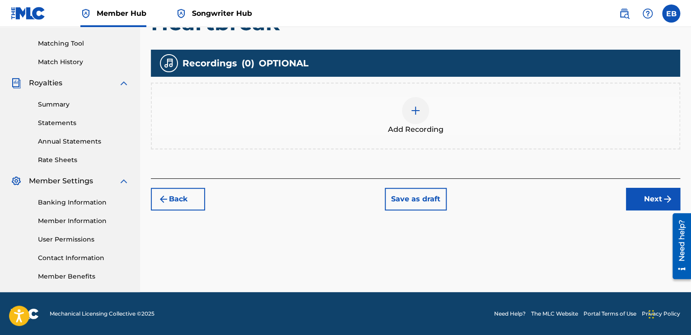
click at [414, 115] on img at bounding box center [415, 110] width 11 height 11
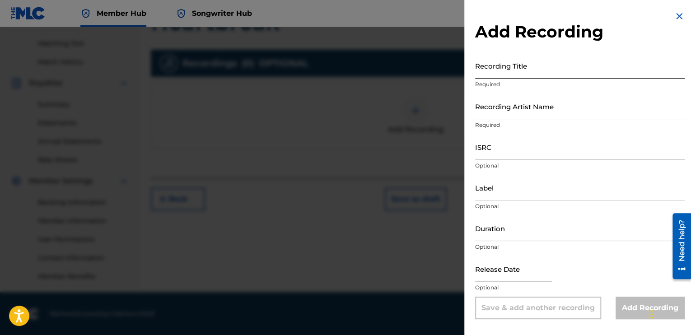
click at [540, 70] on input "Recording Title" at bounding box center [580, 66] width 210 height 26
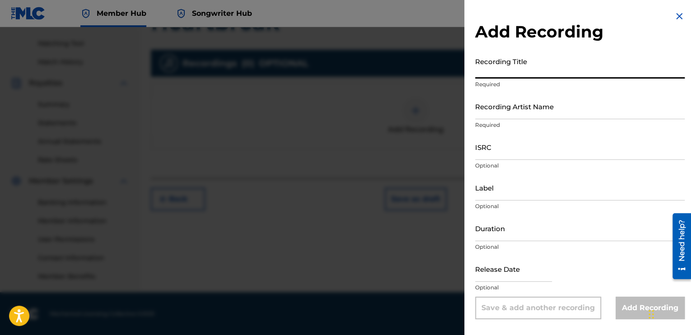
click at [515, 64] on input "Recording Title" at bounding box center [580, 66] width 210 height 26
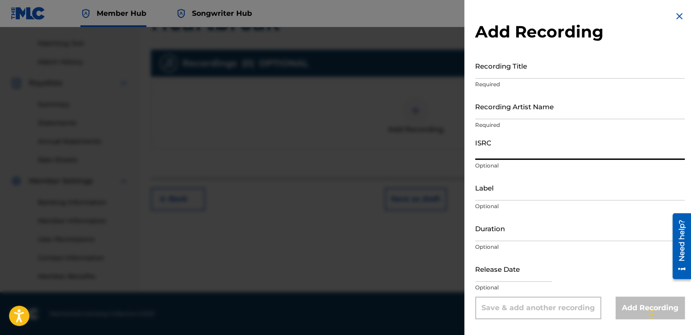
click at [491, 157] on input "ISRC" at bounding box center [580, 147] width 210 height 26
paste input "SE5752476714"
type input "SE5752476714"
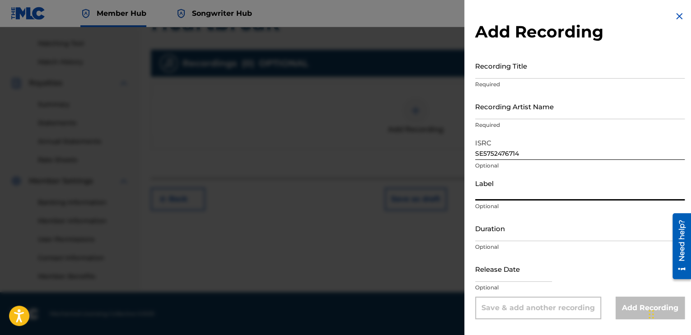
click at [490, 192] on input "Label" at bounding box center [580, 188] width 210 height 26
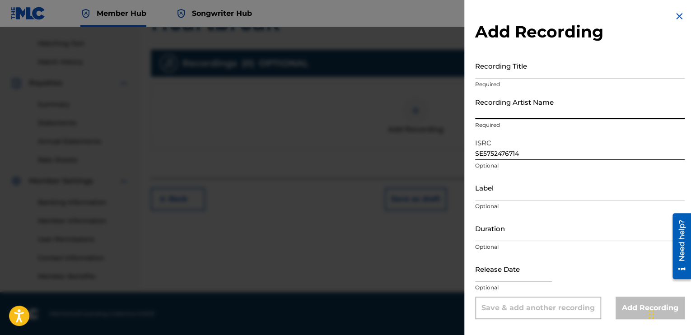
click at [502, 110] on input "Recording Artist Name" at bounding box center [580, 107] width 210 height 26
type input "ELTRAPSUPREME"
click at [524, 70] on input "Recording Title" at bounding box center [580, 66] width 210 height 26
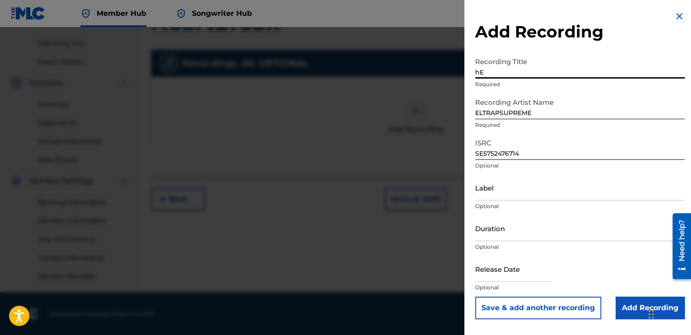
type input "h"
type input "Heartbreak"
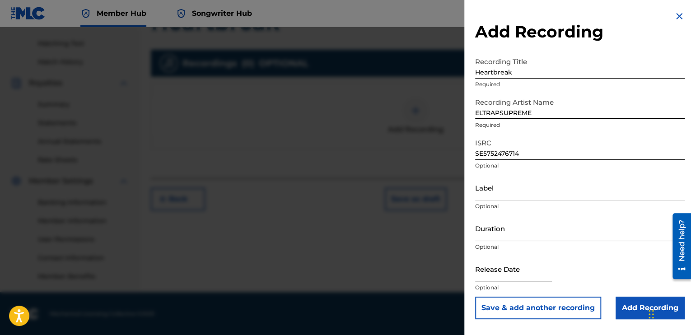
drag, startPoint x: 552, startPoint y: 114, endPoint x: 379, endPoint y: 84, distance: 175.3
click at [379, 84] on div "Add Recording Recording Title Heartbreak Required Recording Artist Name ELTRAPS…" at bounding box center [345, 181] width 691 height 308
type input "eltrapsupreme"
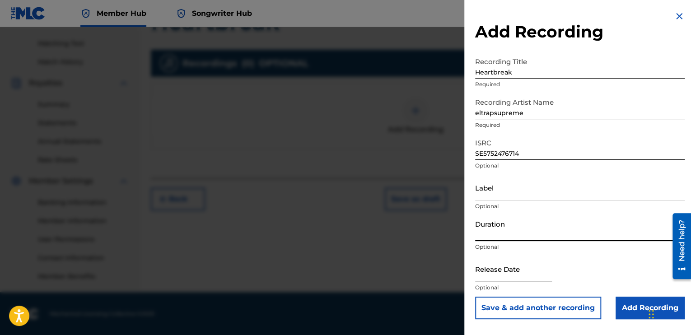
click at [505, 237] on input "Duration" at bounding box center [580, 228] width 210 height 26
type input "02:42"
click at [621, 301] on input "Add Recording" at bounding box center [650, 308] width 69 height 23
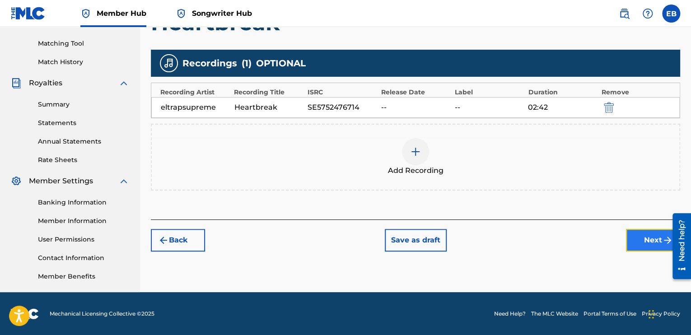
click at [631, 239] on button "Next" at bounding box center [653, 240] width 54 height 23
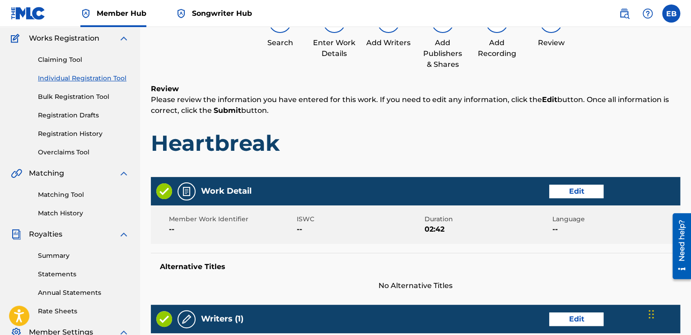
scroll to position [86, 0]
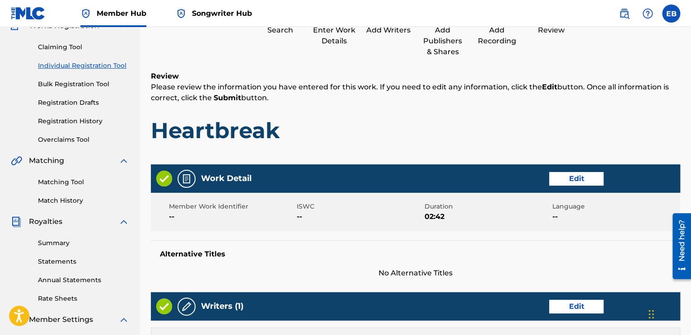
click at [175, 211] on span "--" at bounding box center [232, 216] width 126 height 11
click at [172, 217] on span "--" at bounding box center [232, 216] width 126 height 11
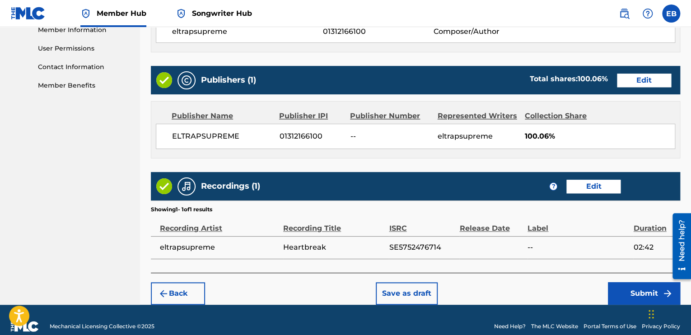
scroll to position [427, 0]
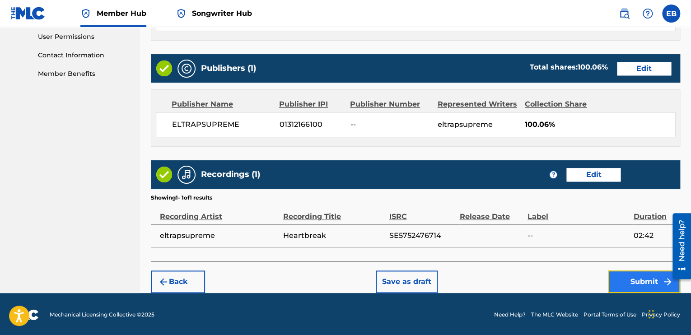
click at [633, 279] on button "Submit" at bounding box center [644, 282] width 72 height 23
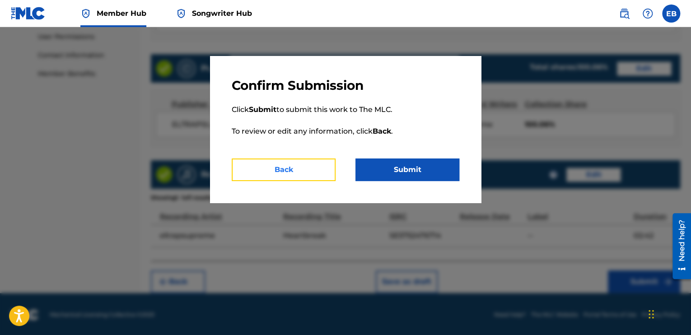
click at [276, 166] on button "Back" at bounding box center [284, 170] width 104 height 23
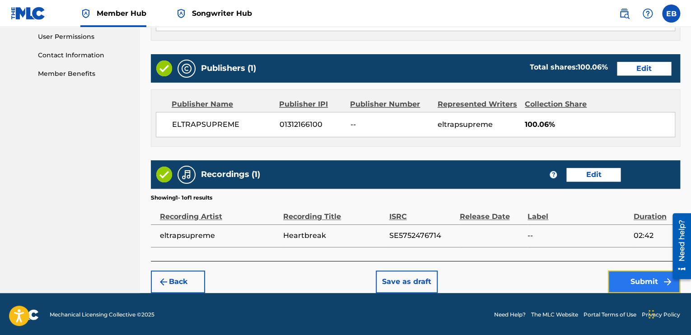
click at [618, 275] on button "Submit" at bounding box center [644, 282] width 72 height 23
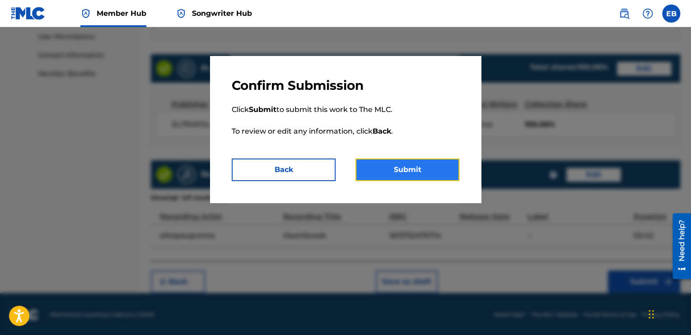
click at [444, 165] on button "Submit" at bounding box center [408, 170] width 104 height 23
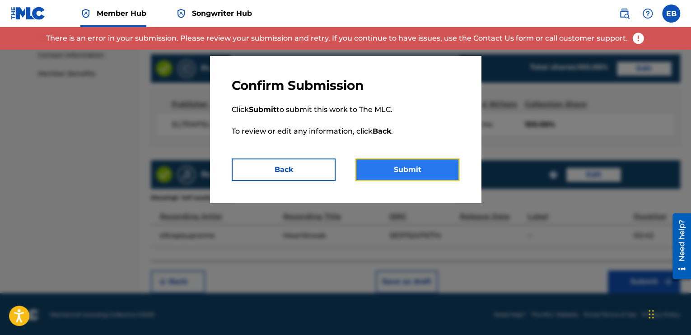
click at [382, 171] on button "Submit" at bounding box center [408, 170] width 104 height 23
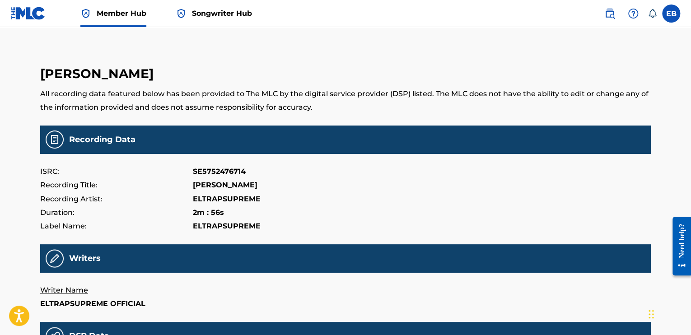
click at [185, 14] on img at bounding box center [181, 13] width 11 height 11
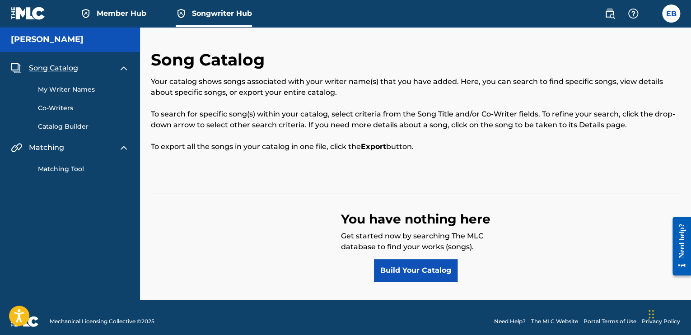
click at [219, 17] on span "Songwriter Hub" at bounding box center [222, 13] width 60 height 10
click at [448, 267] on link "Build Your Catalog" at bounding box center [416, 270] width 84 height 23
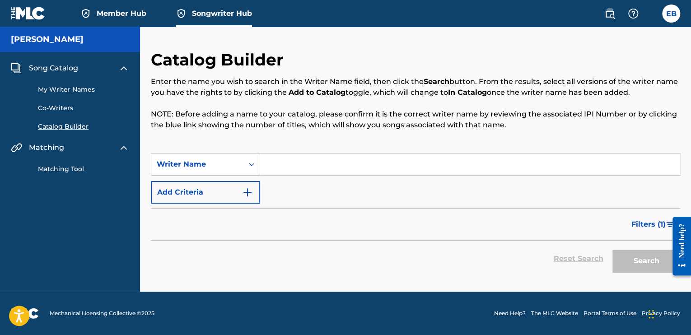
click at [273, 166] on input "Search Form" at bounding box center [470, 165] width 420 height 22
type input "eltrapsupreme"
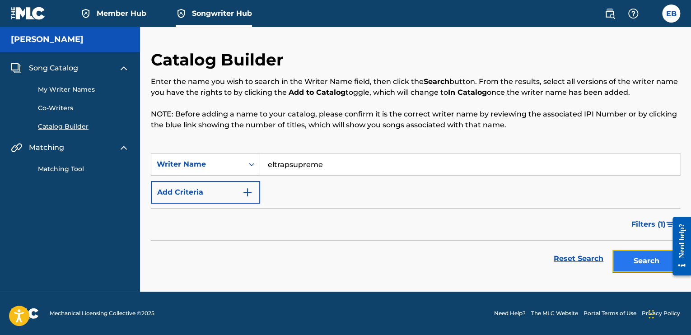
click at [635, 266] on button "Search" at bounding box center [647, 261] width 68 height 23
click at [52, 86] on link "My Writer Names" at bounding box center [83, 89] width 91 height 9
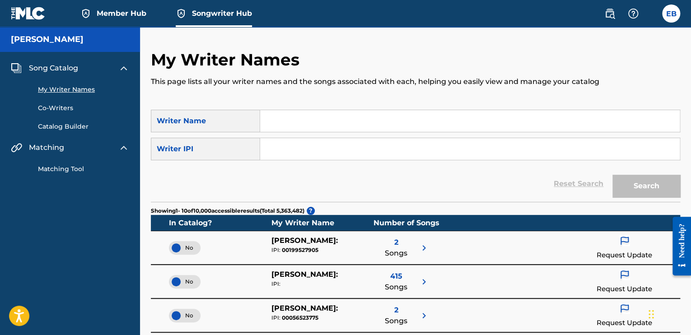
click at [277, 124] on input "Search Form" at bounding box center [470, 121] width 420 height 22
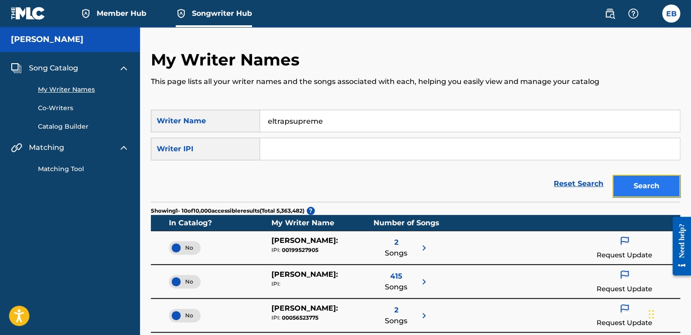
click at [639, 184] on button "Search" at bounding box center [647, 186] width 68 height 23
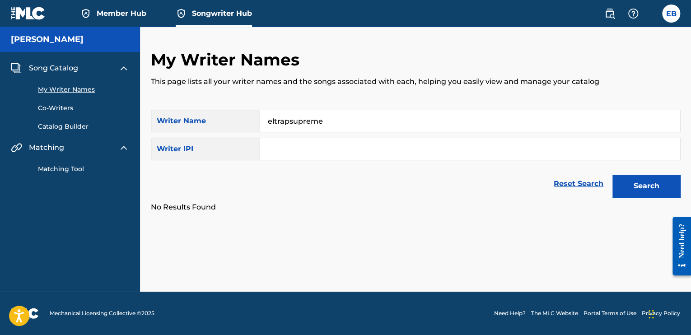
drag, startPoint x: 357, startPoint y: 123, endPoint x: 253, endPoint y: 97, distance: 107.3
click at [254, 97] on div "My Writer Names This page lists all your writer names and the songs associated …" at bounding box center [415, 131] width 529 height 163
type input "[PERSON_NAME]"
click at [300, 149] on input "Search Form" at bounding box center [470, 149] width 420 height 22
paste input "01312166002"
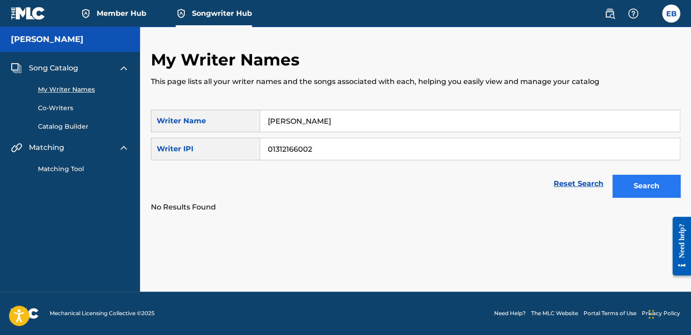
type input "01312166002"
click at [645, 185] on button "Search" at bounding box center [647, 186] width 68 height 23
drag, startPoint x: 342, startPoint y: 121, endPoint x: 167, endPoint y: 61, distance: 184.4
click at [168, 61] on div "My Writer Names This page lists all your writer names and the songs associated …" at bounding box center [415, 131] width 529 height 163
click at [619, 182] on button "Search" at bounding box center [647, 186] width 68 height 23
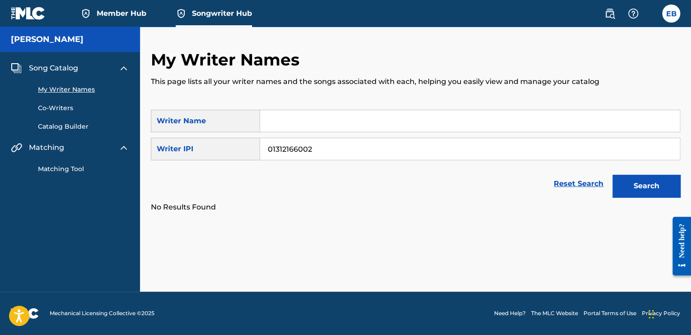
click at [316, 124] on input "Search Form" at bounding box center [470, 121] width 420 height 22
type input "eltrapsupreme"
drag, startPoint x: 329, startPoint y: 153, endPoint x: 177, endPoint y: 112, distance: 157.0
click at [180, 114] on div "SearchWithCriteriac0e0ba4e-314b-4e8a-80d2-09ccd444ce96 Writer Name eltrapsuprem…" at bounding box center [415, 135] width 529 height 51
